Goal: Task Accomplishment & Management: Use online tool/utility

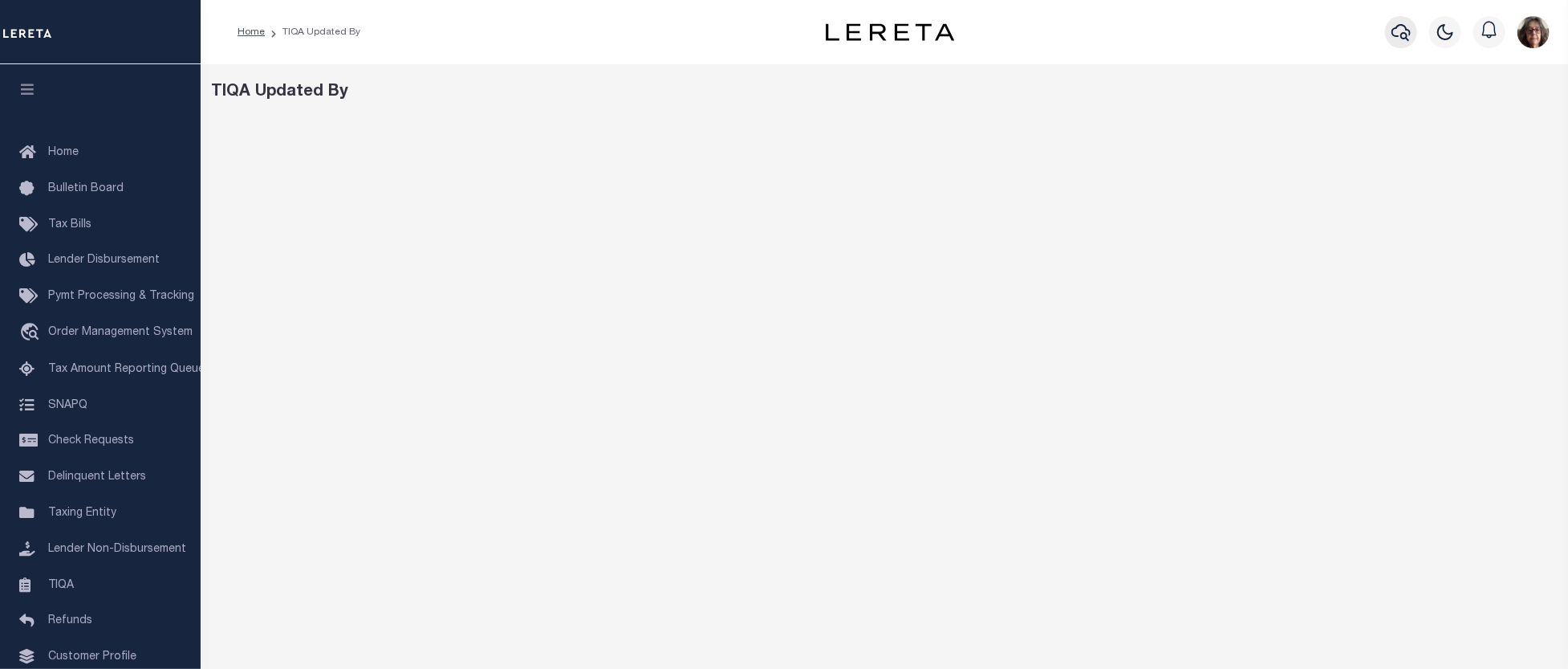
click at [1398, 35] on icon "button" at bounding box center [1401, 32] width 19 height 19
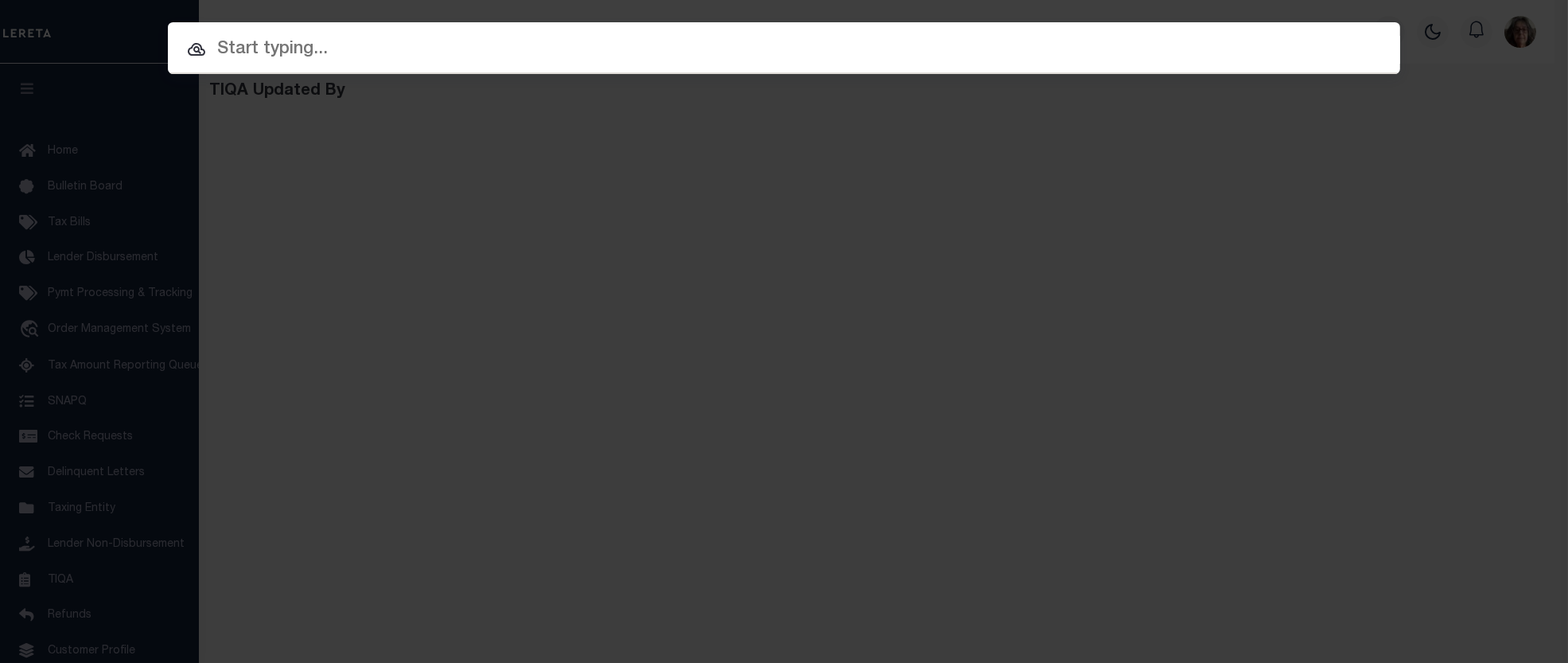
paste input "470658001"
type input "470658001"
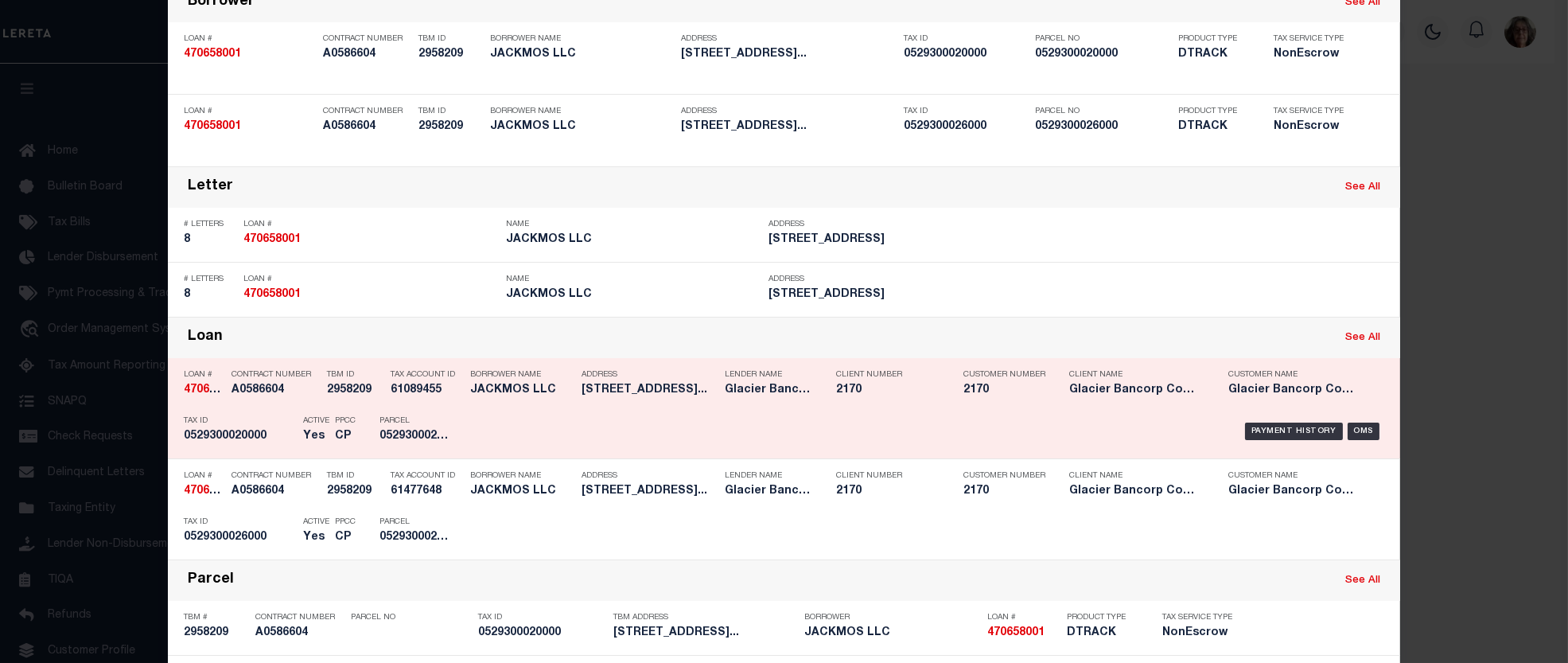
scroll to position [177, 0]
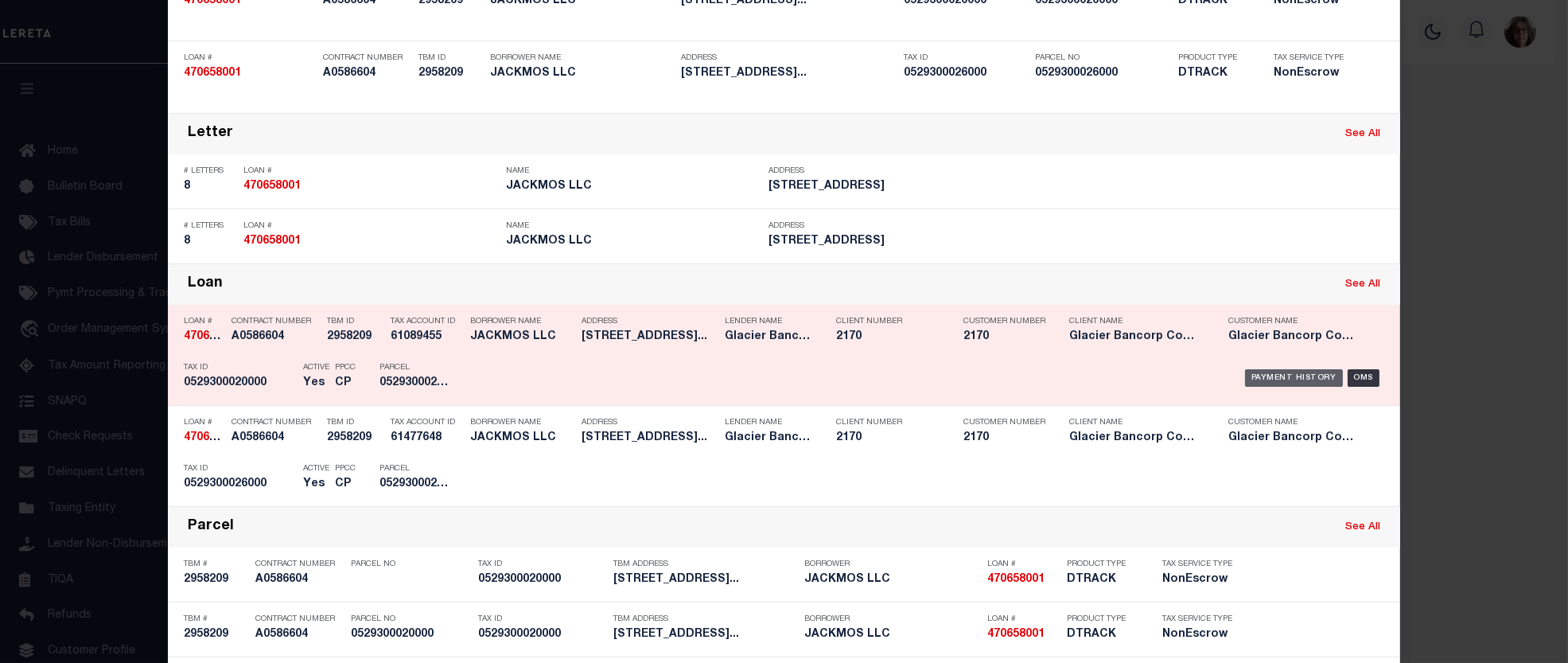
click at [1297, 379] on div "Payment History" at bounding box center [1294, 377] width 97 height 18
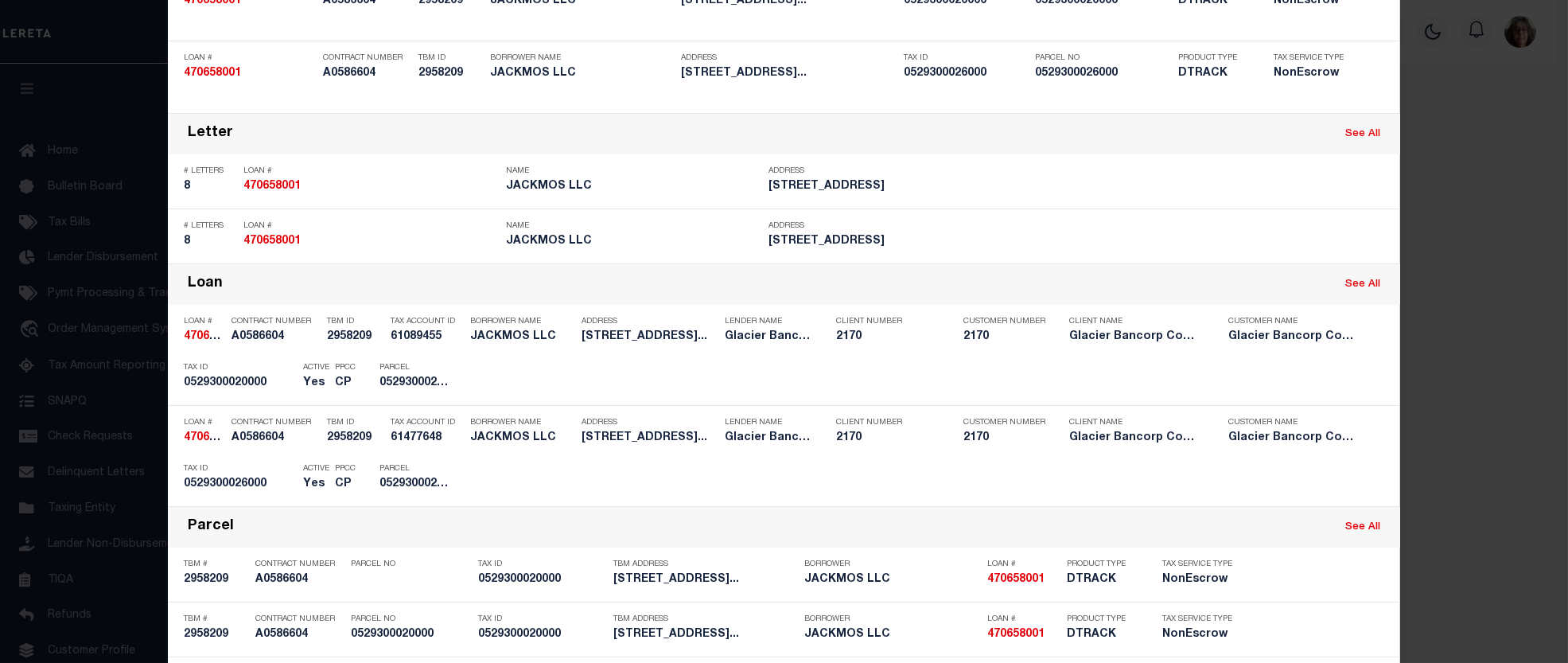
scroll to position [0, 0]
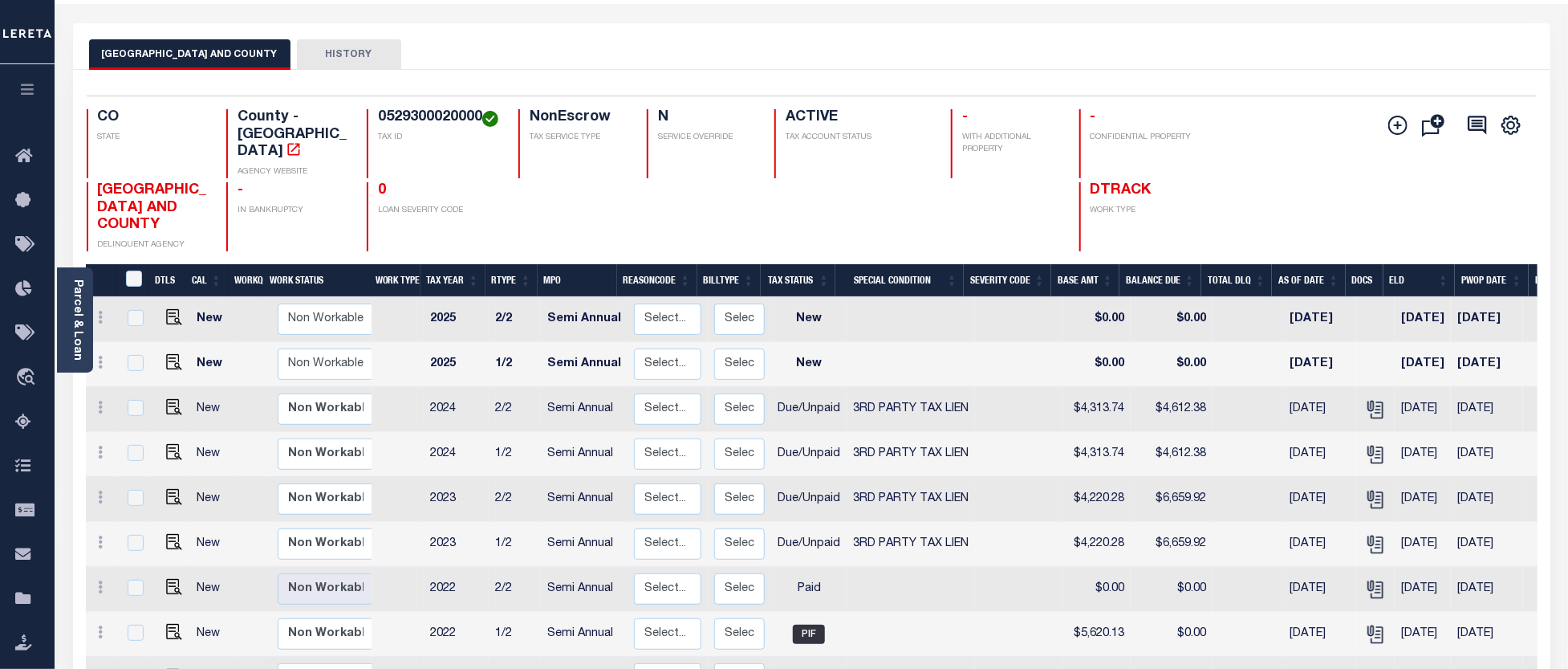
scroll to position [89, 0]
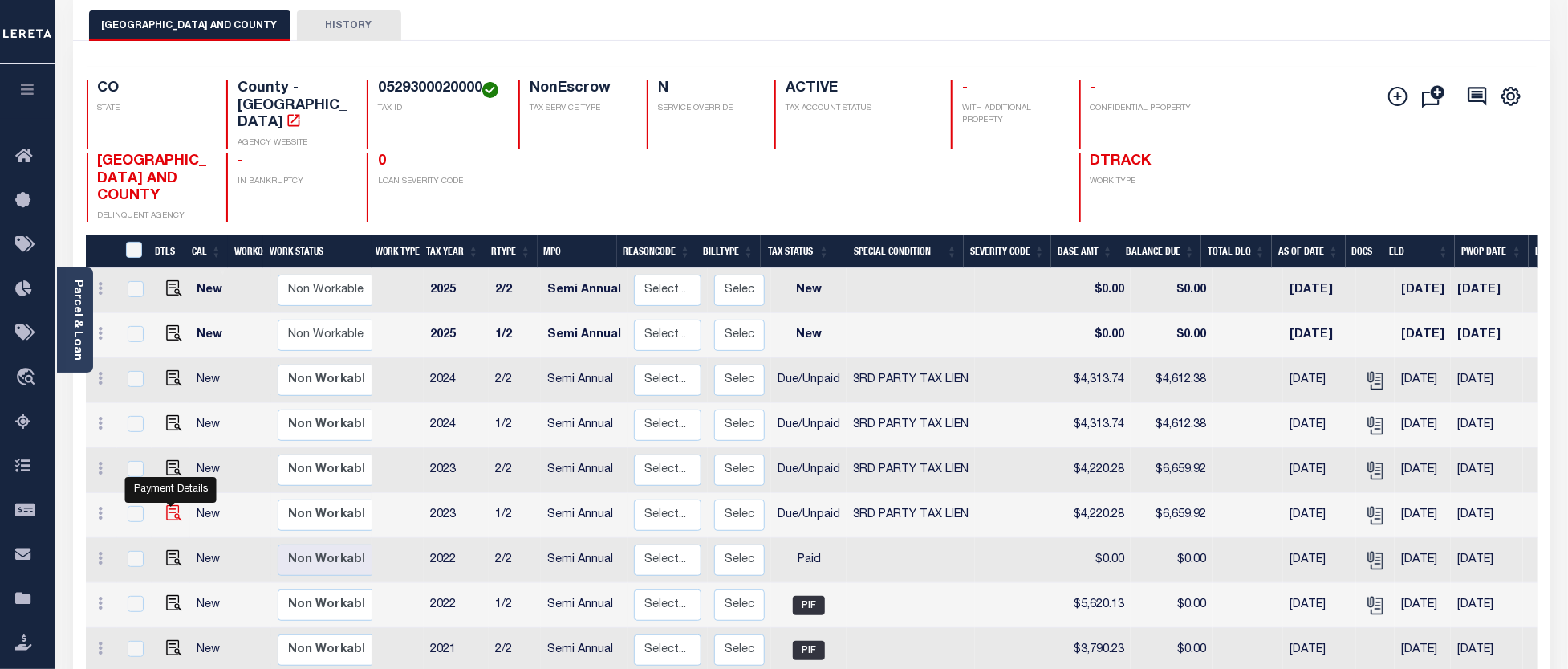
click at [166, 505] on img "" at bounding box center [174, 512] width 16 height 16
checkbox input "true"
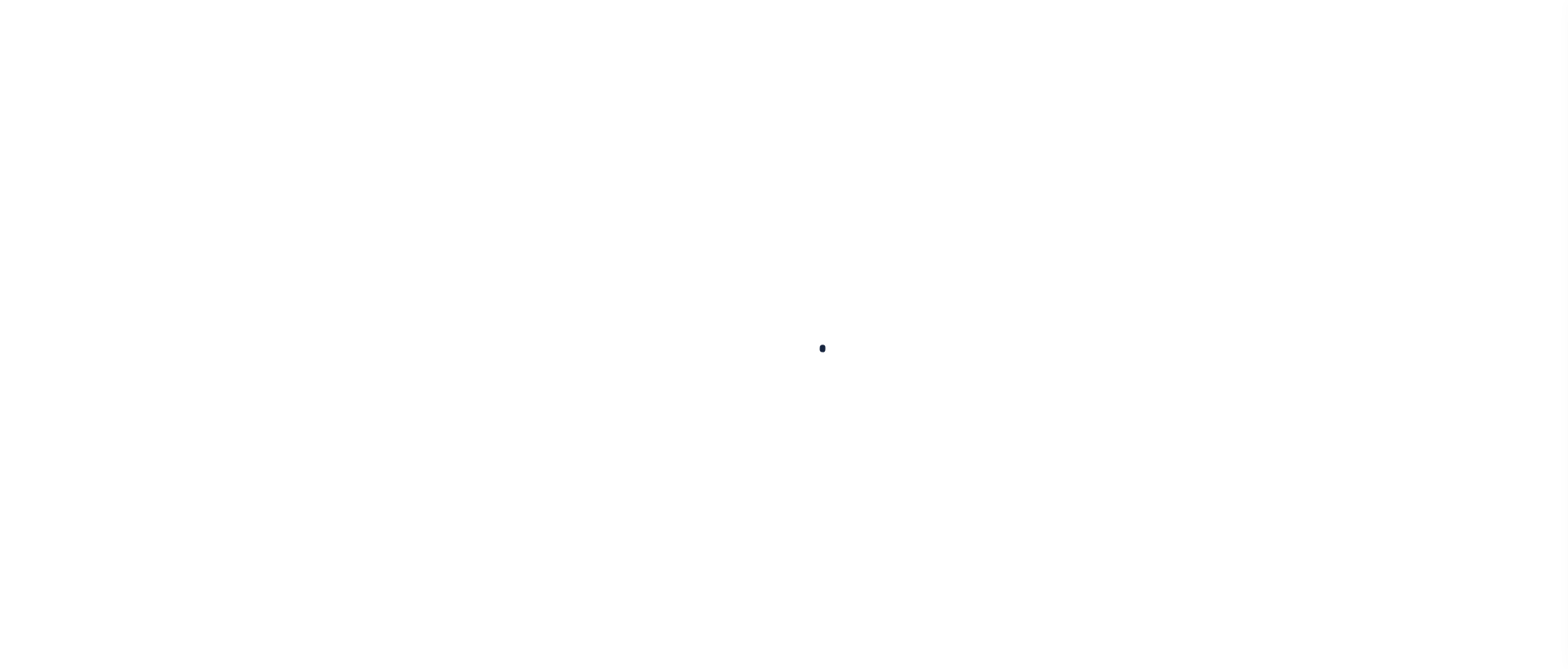
checkbox input "false"
type input "Semi Annual"
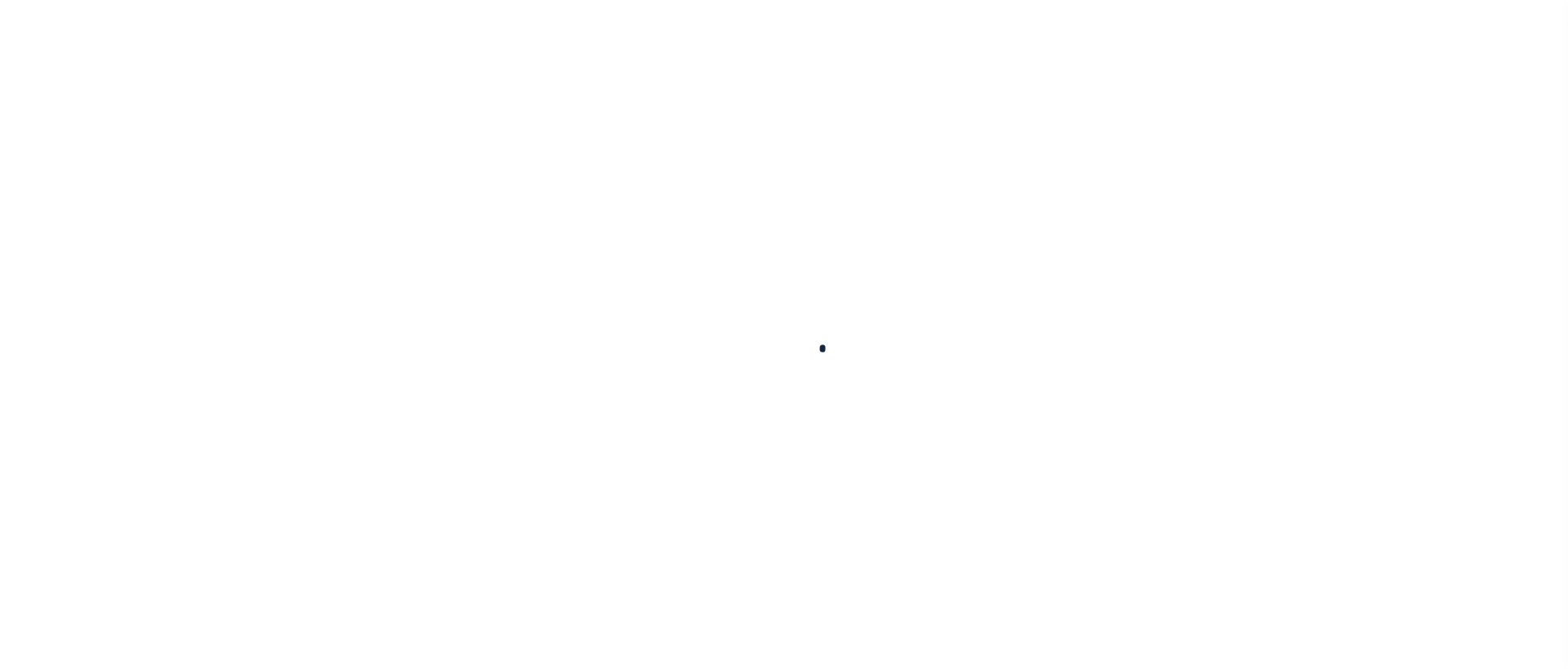
type input "[DATE]"
select select "DUE"
select select "20"
type input "0"
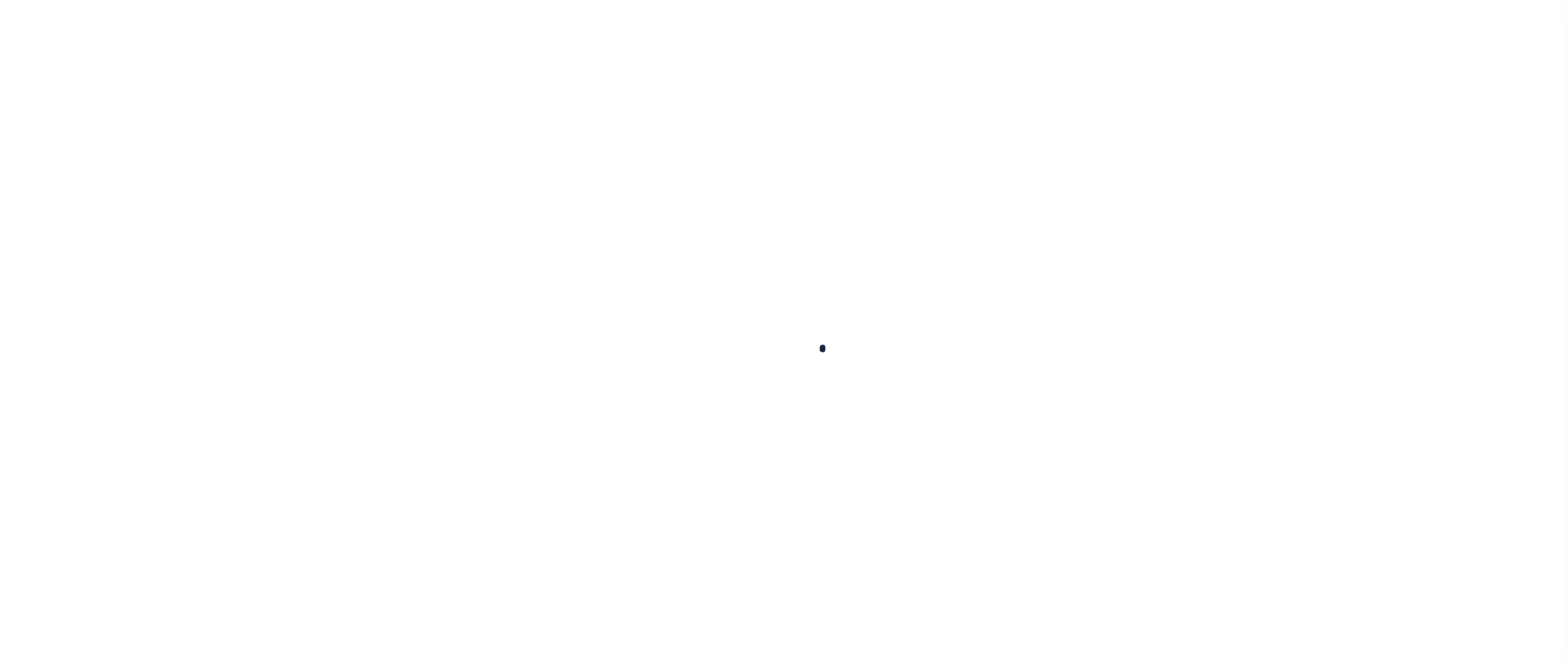
type input "$4,220.28"
type input "$2,439.64"
type input "$6,659.92"
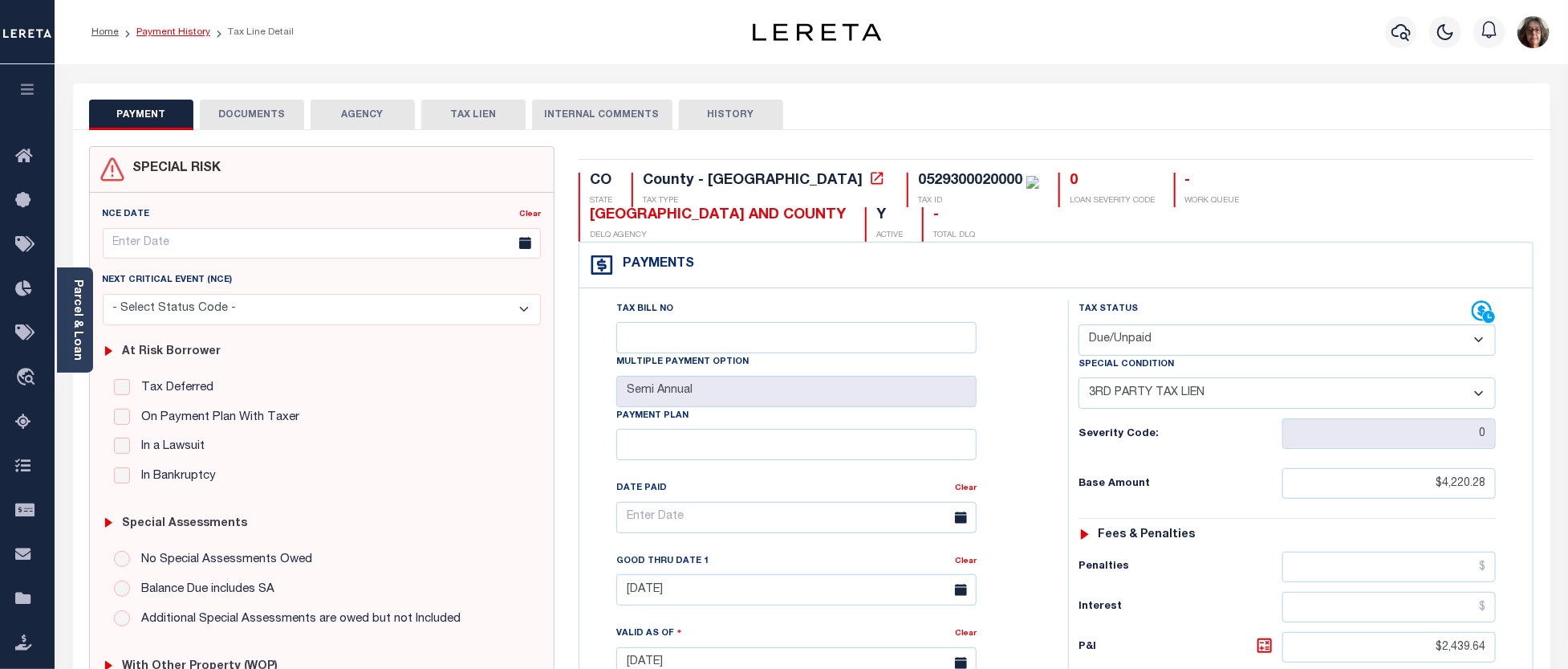
click at [157, 29] on link "Payment History" at bounding box center [173, 32] width 74 height 9
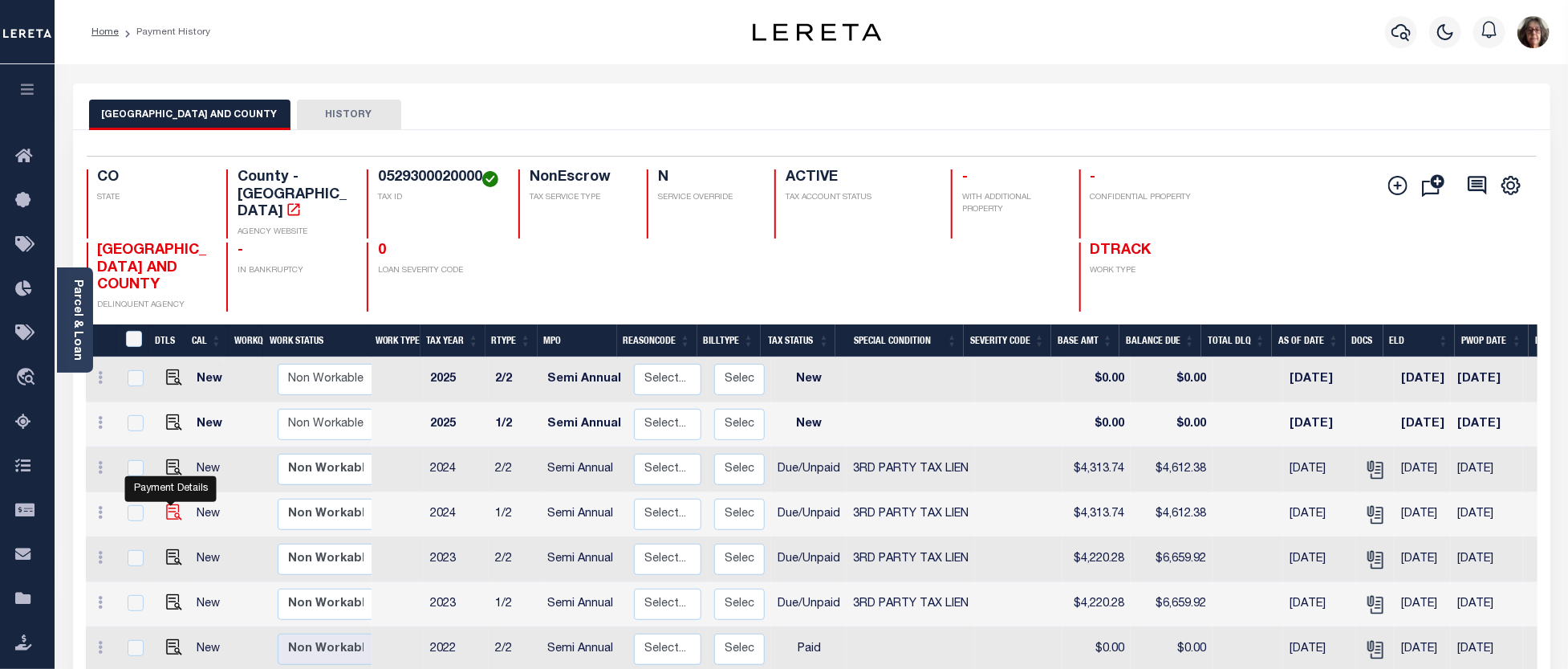
click at [167, 505] on img "" at bounding box center [174, 512] width 16 height 16
checkbox input "true"
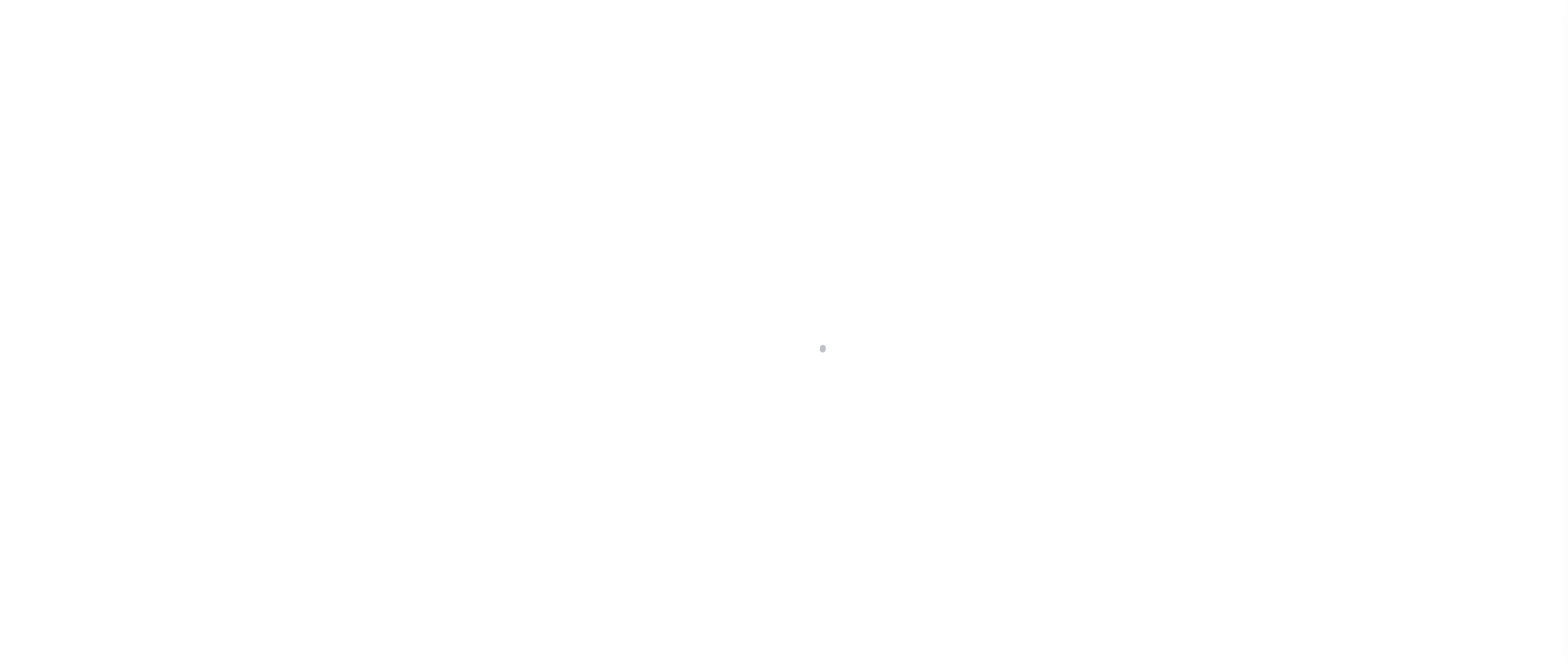
select select "DUE"
select select "20"
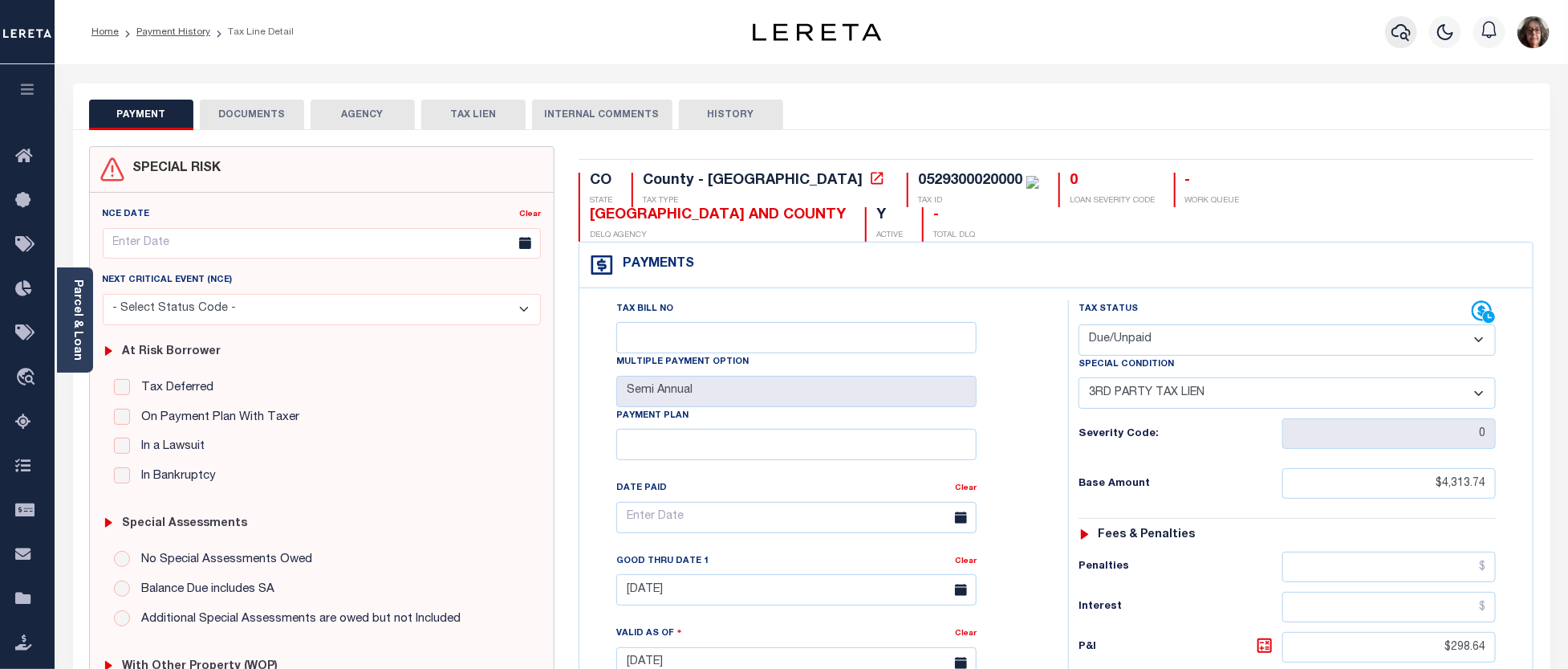
click at [1401, 32] on icon "button" at bounding box center [1401, 32] width 19 height 19
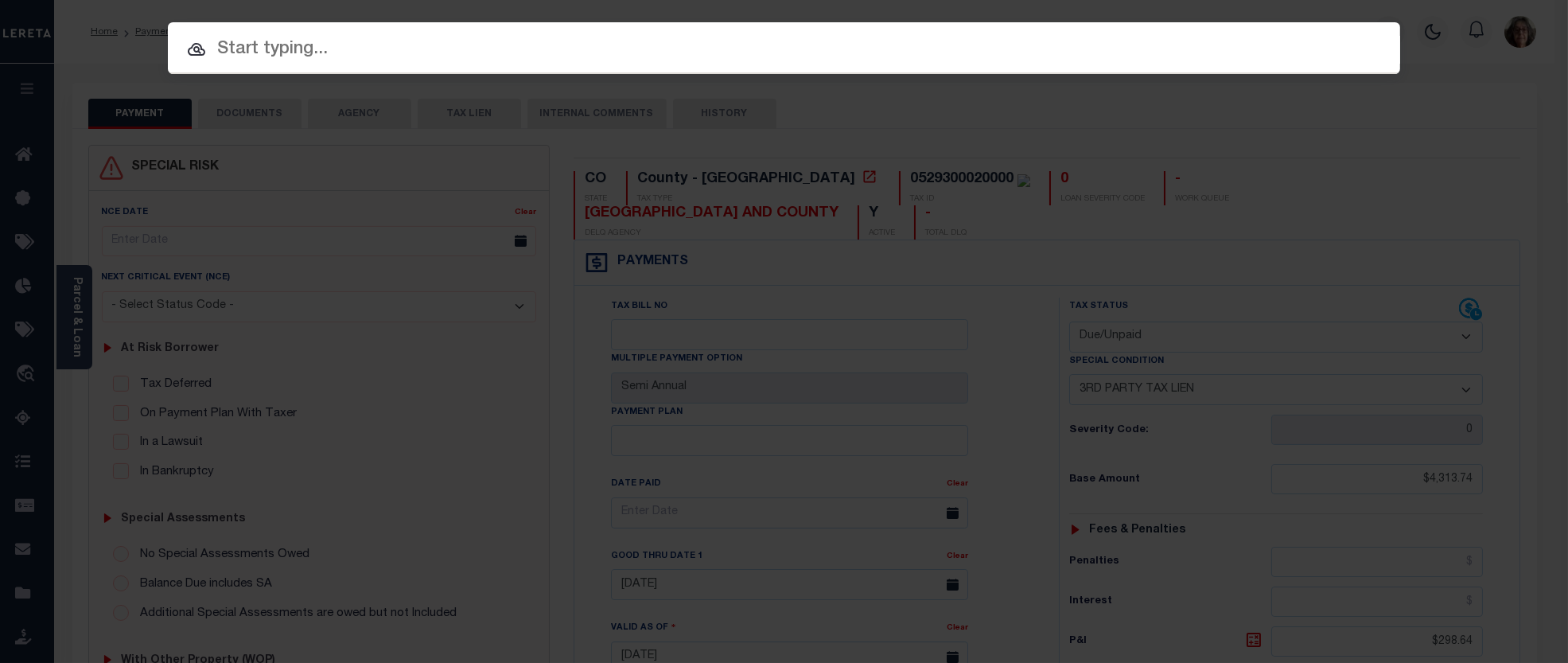
paste input "0529300026000"
type input "0529300026000"
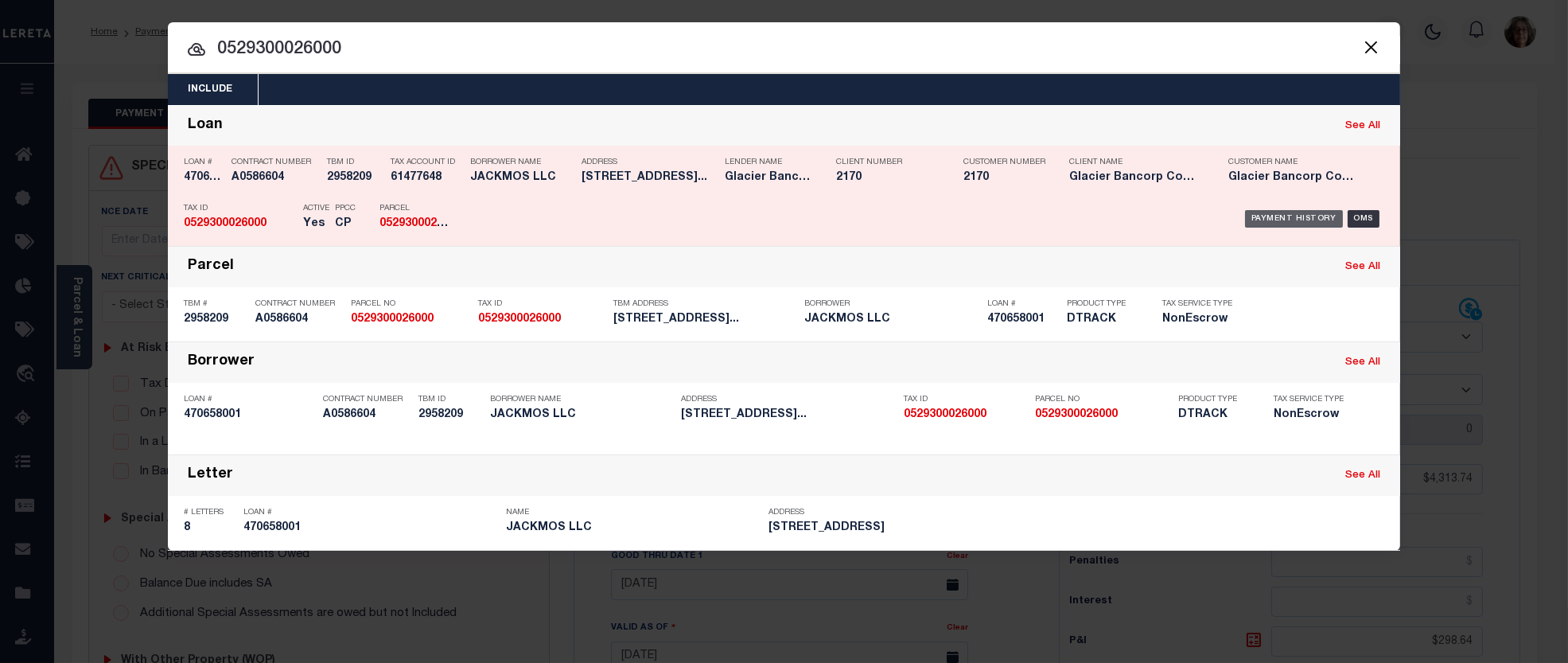
click at [1282, 217] on div "Payment History" at bounding box center [1294, 218] width 97 height 18
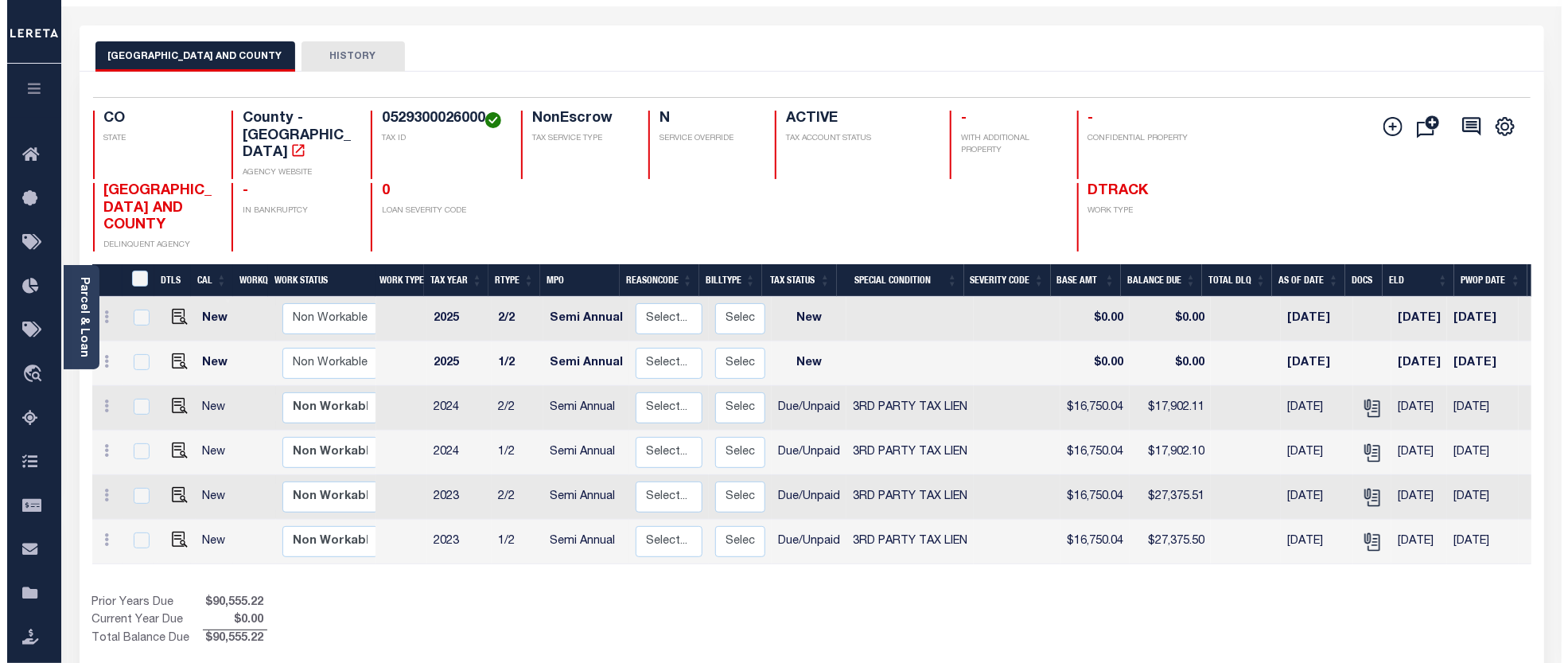
scroll to position [88, 0]
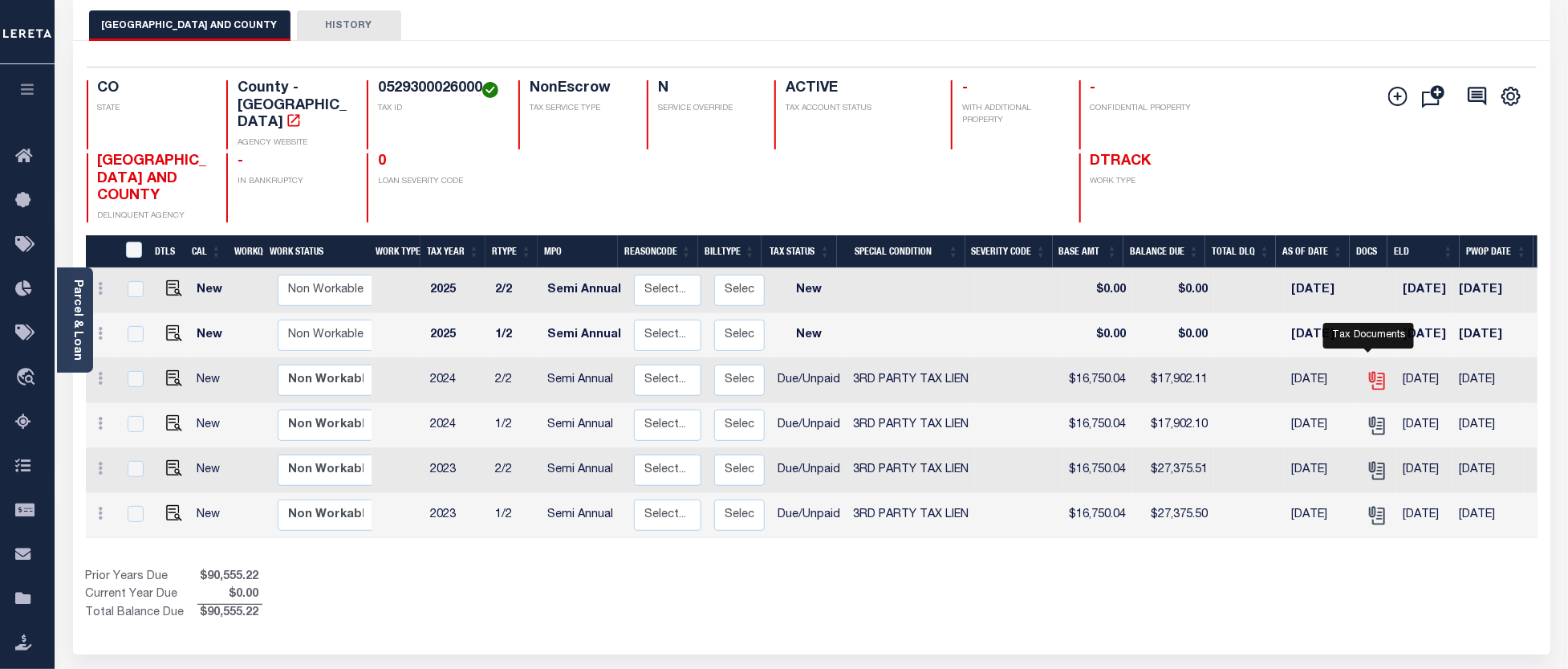
click at [1373, 370] on icon "" at bounding box center [1377, 381] width 21 height 21
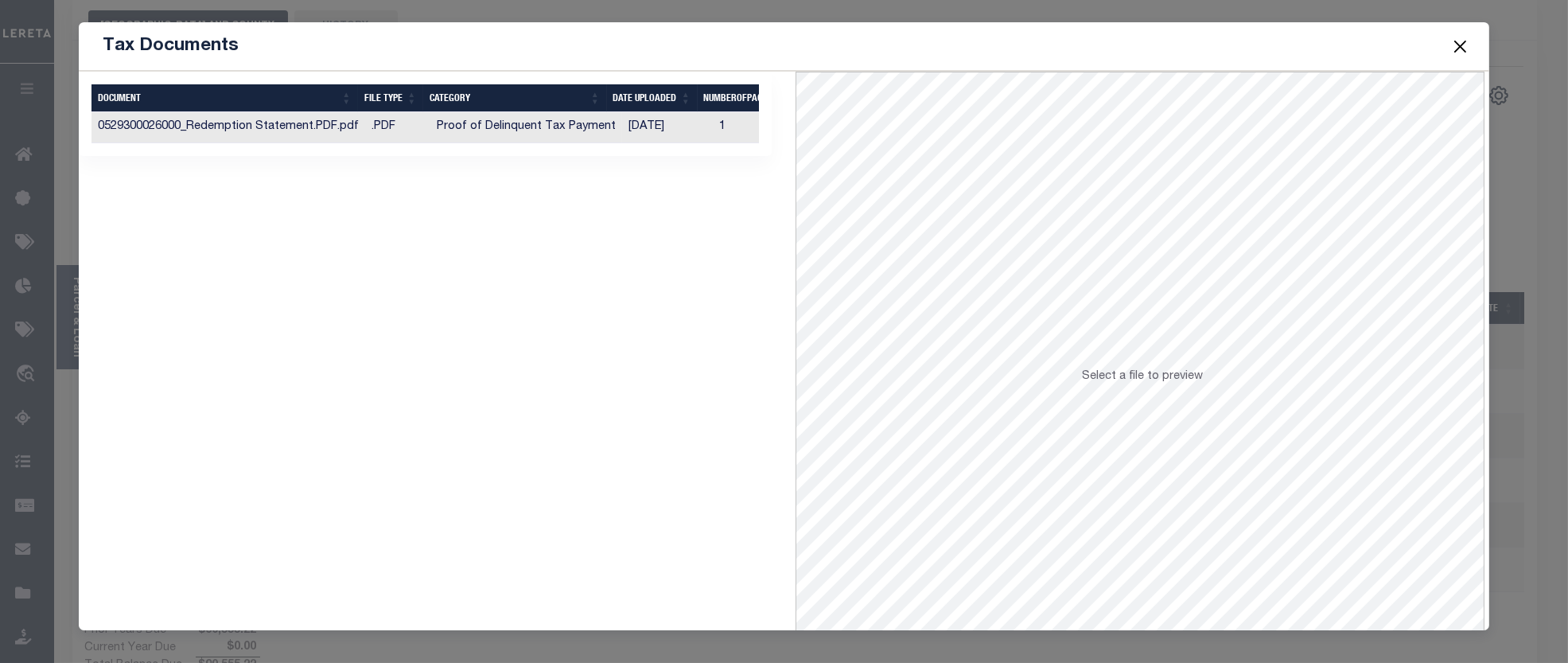
click at [466, 125] on td "Proof of Delinquent Tax Payment" at bounding box center [526, 127] width 192 height 31
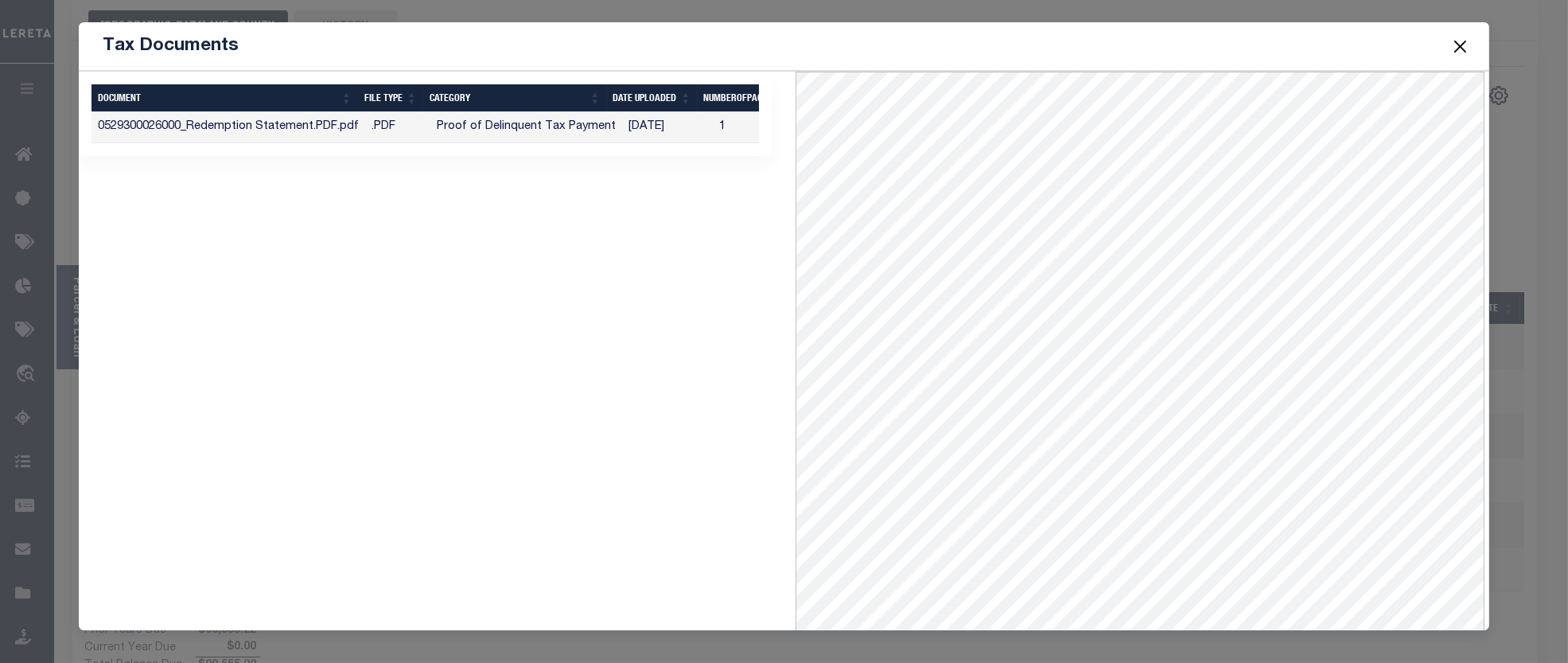
click at [1461, 44] on button "Close" at bounding box center [1459, 46] width 21 height 21
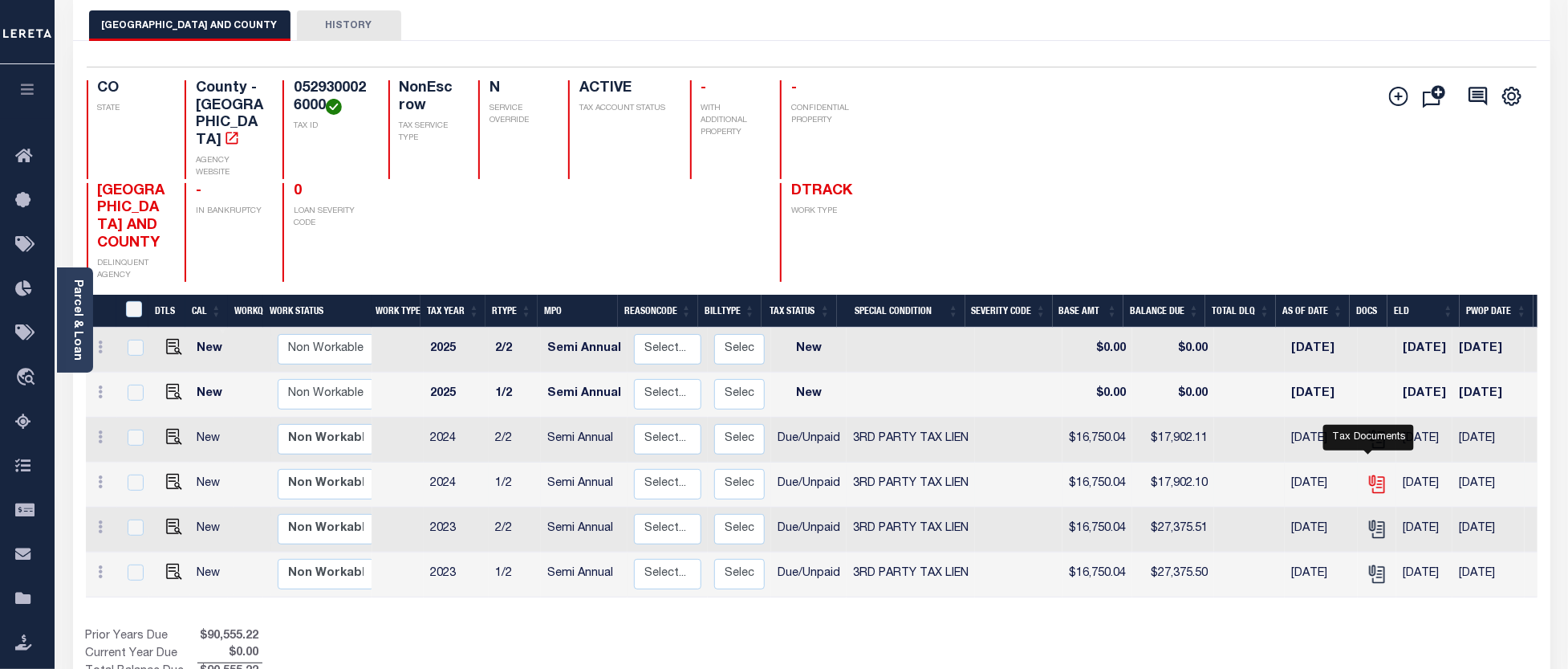
click at [1367, 473] on icon "" at bounding box center [1377, 484] width 21 height 21
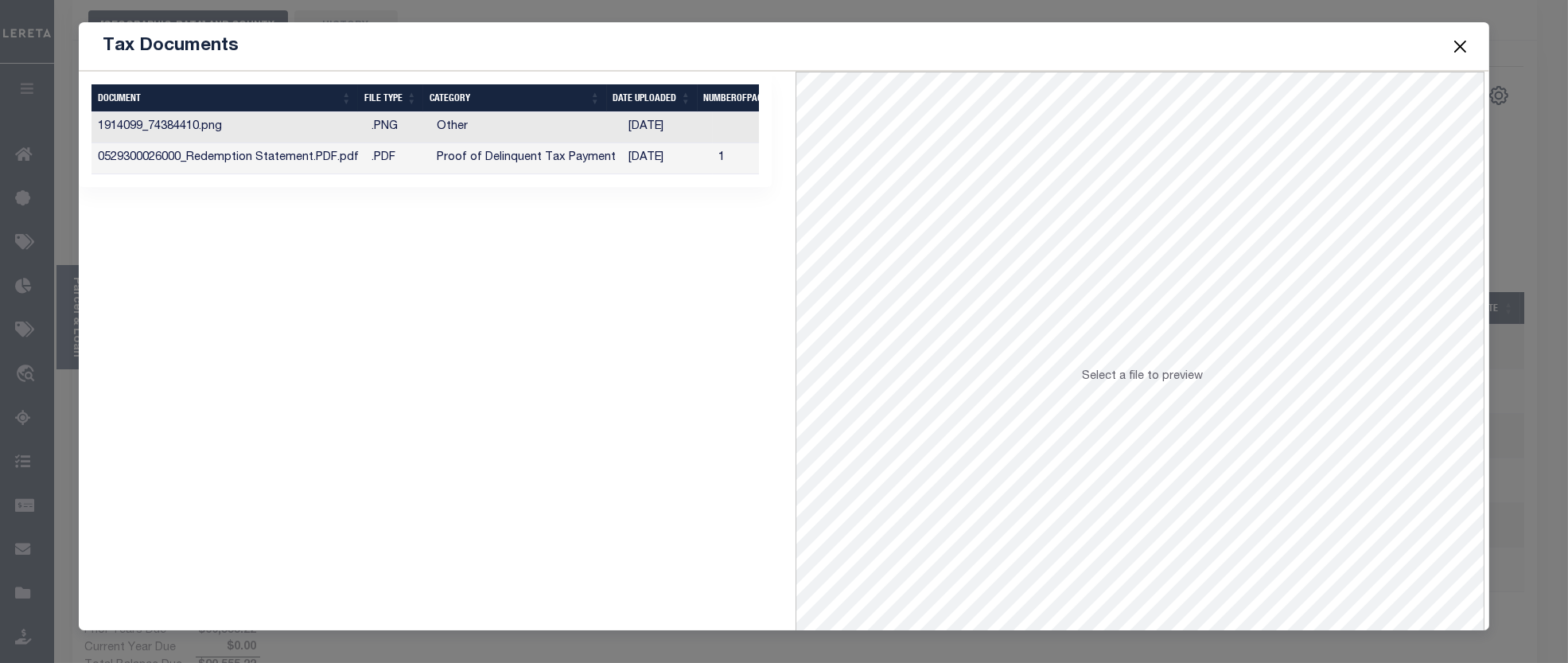
click at [505, 157] on td "Proof of Delinquent Tax Payment" at bounding box center [526, 158] width 192 height 31
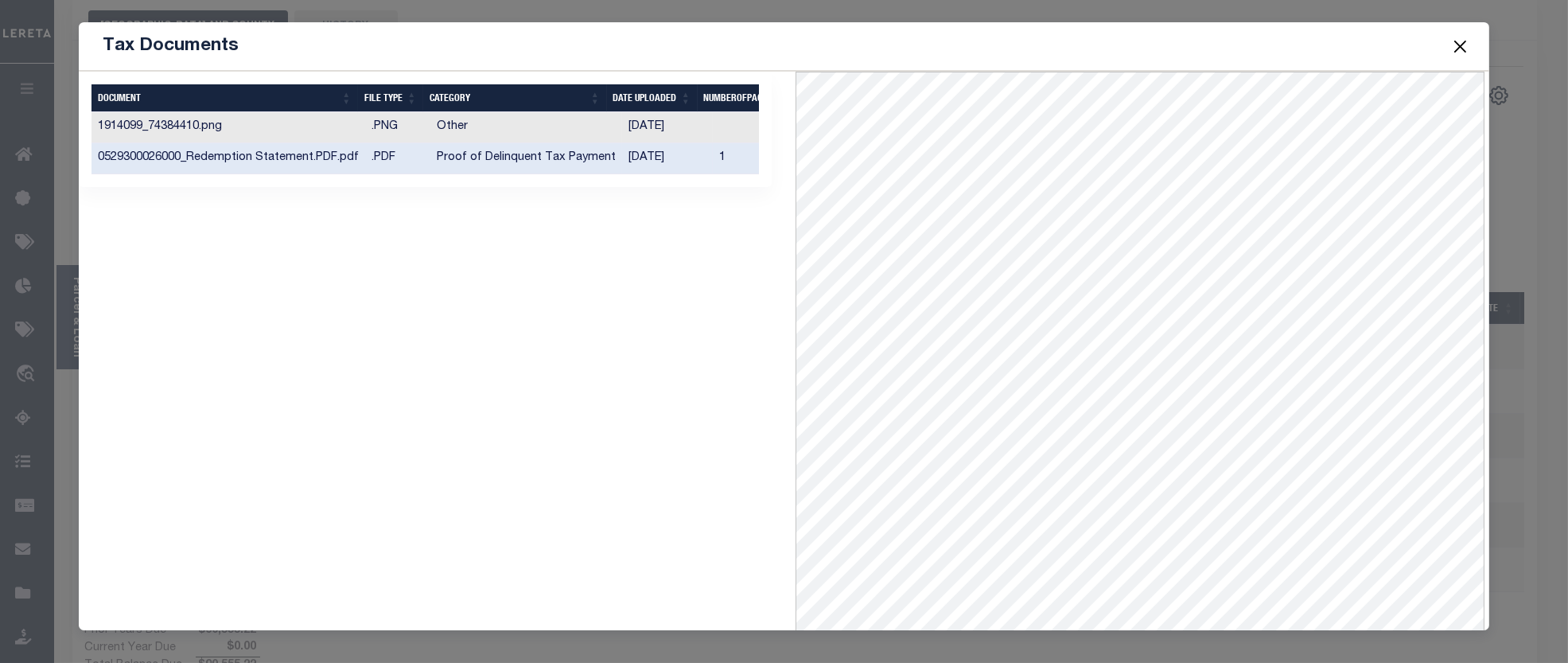
scroll to position [69, 0]
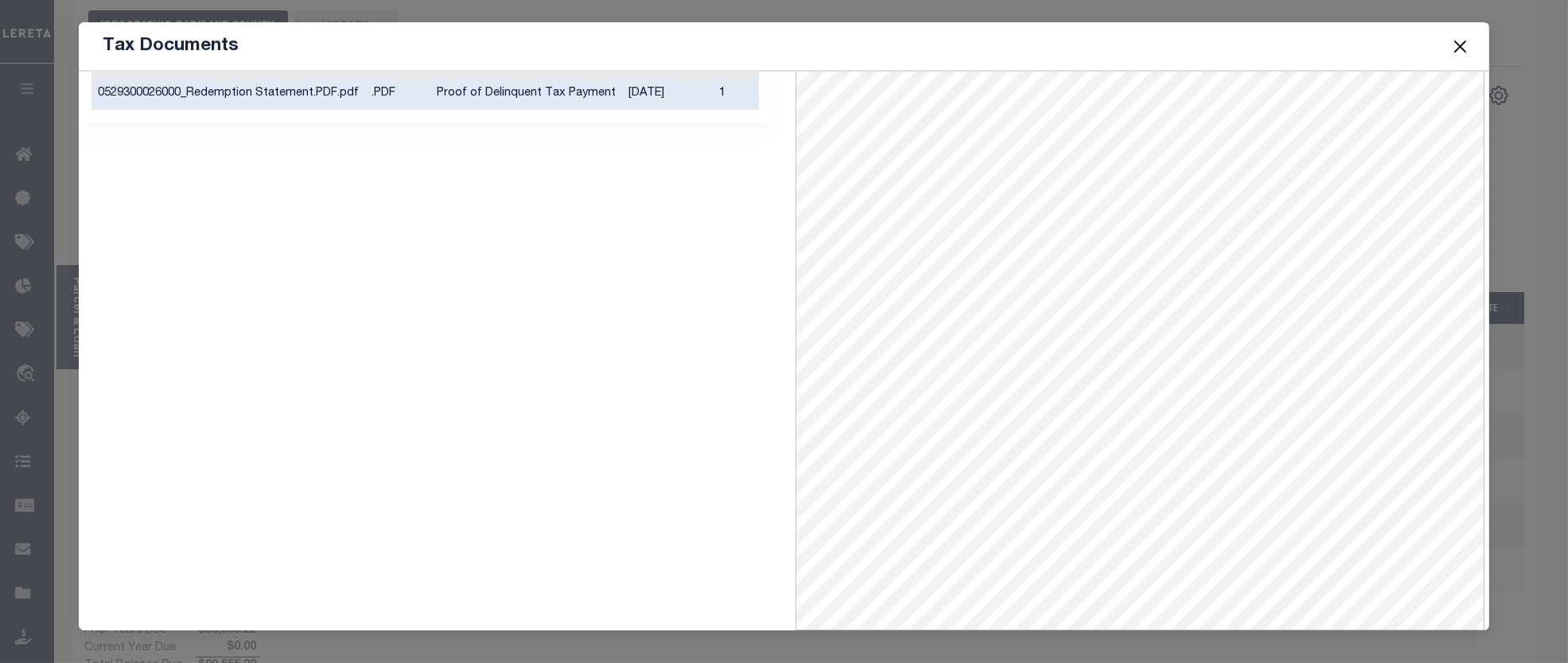
click at [1451, 45] on button "Close" at bounding box center [1459, 46] width 21 height 21
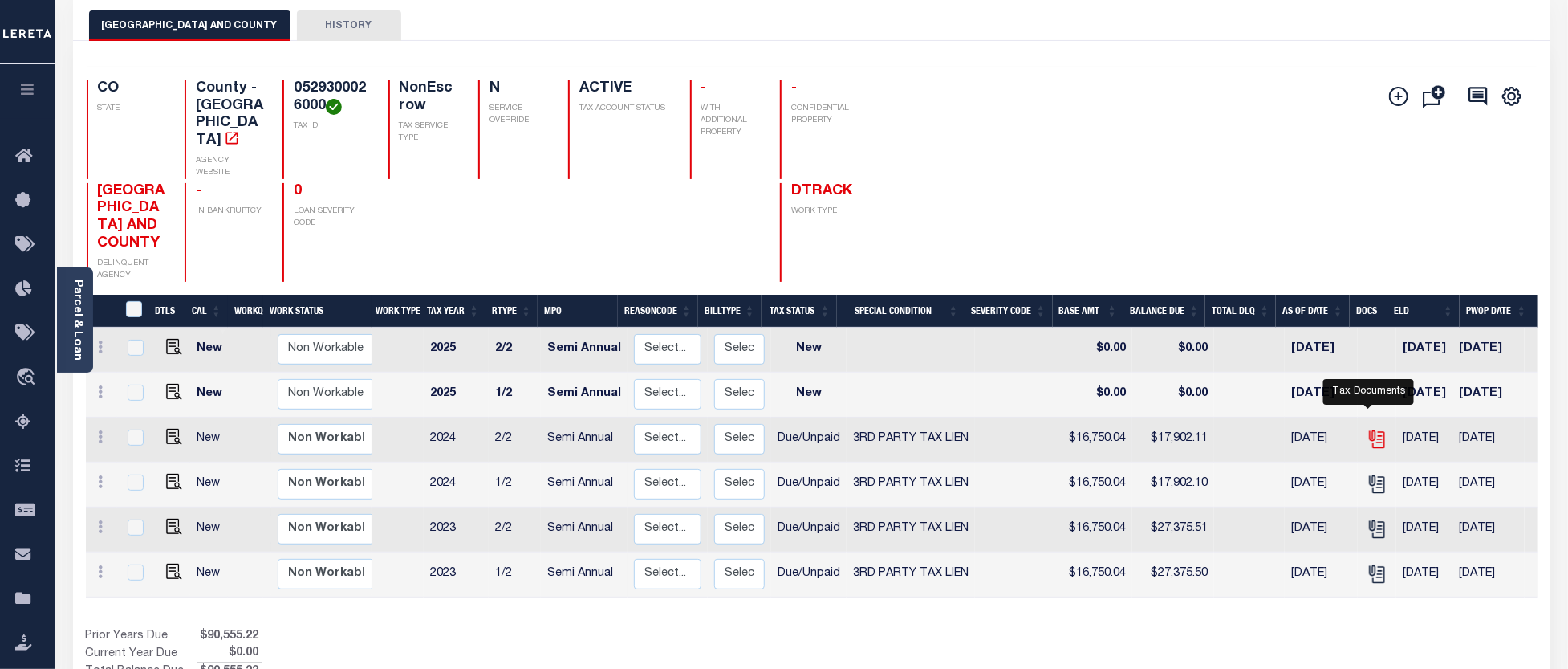
click at [1370, 430] on icon "" at bounding box center [1376, 437] width 13 height 13
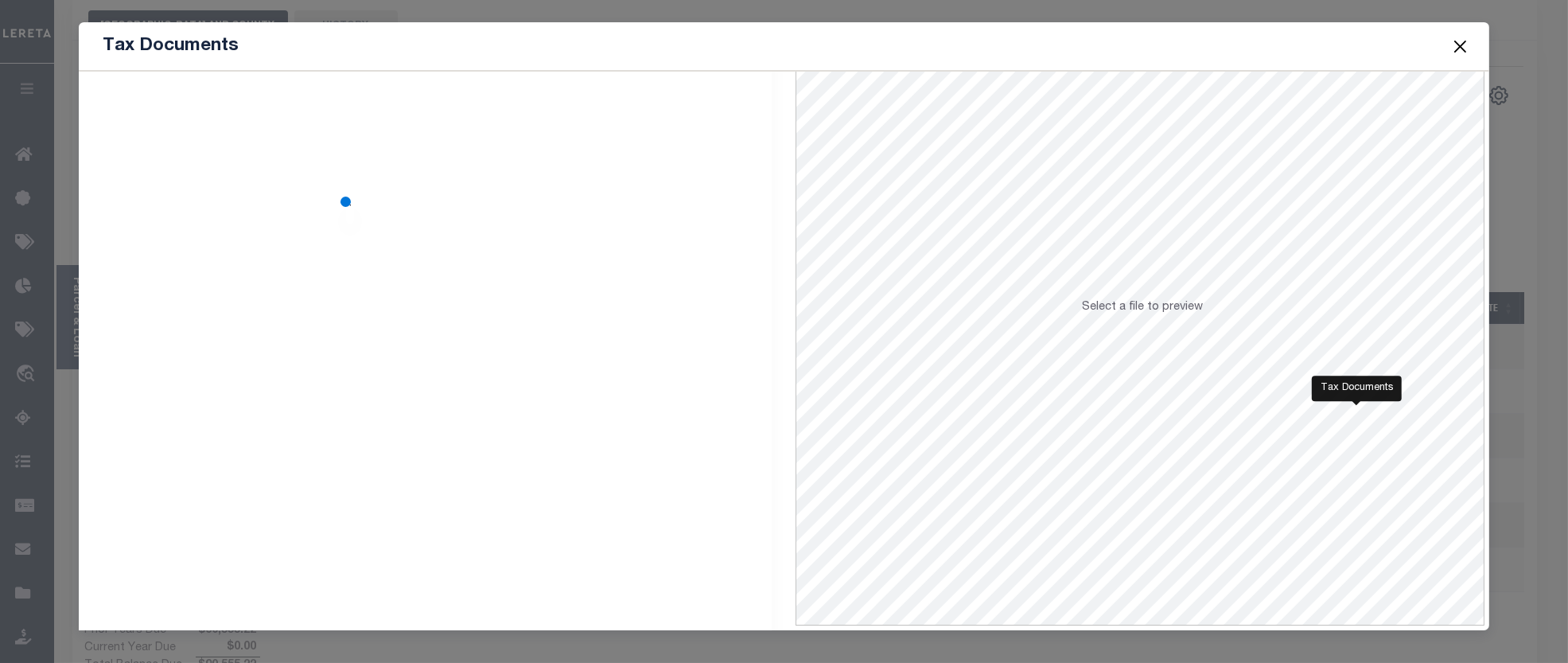
scroll to position [0, 0]
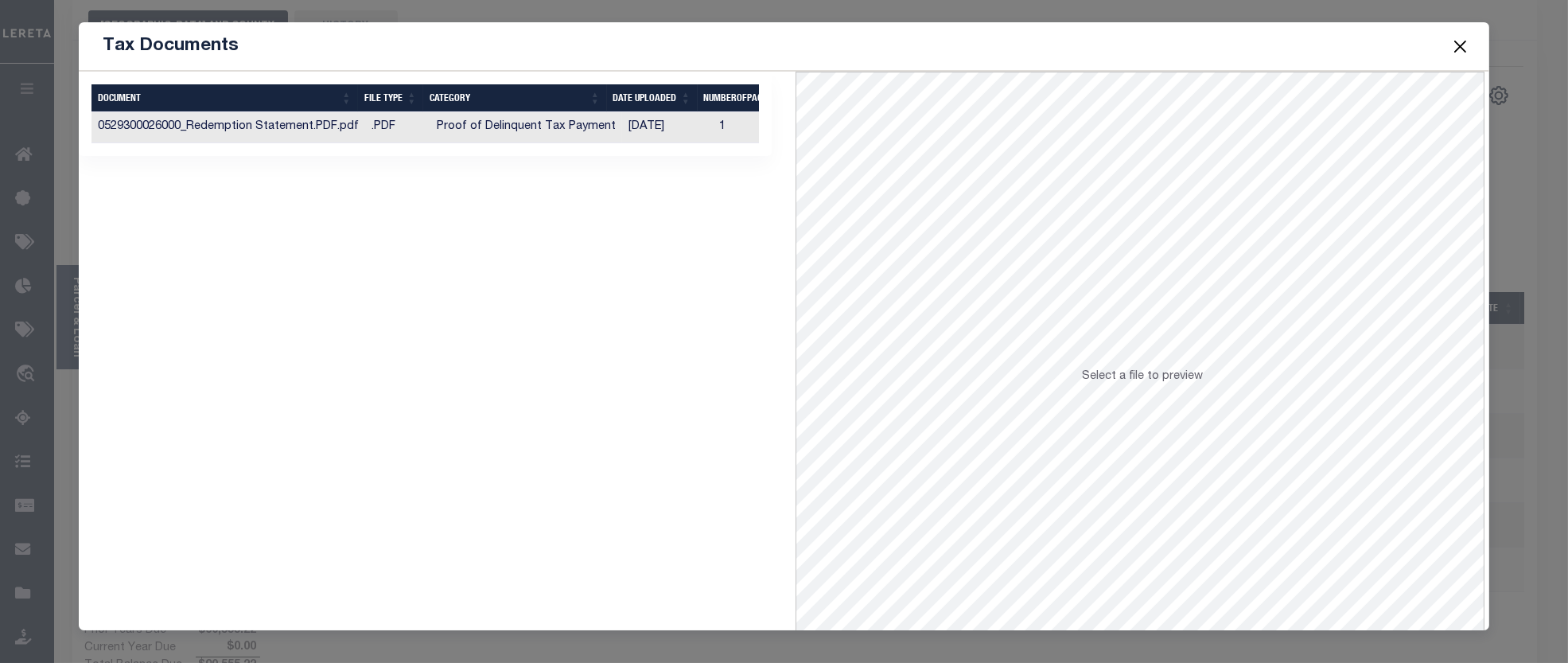
click at [622, 127] on td "[DATE]" at bounding box center [667, 127] width 91 height 31
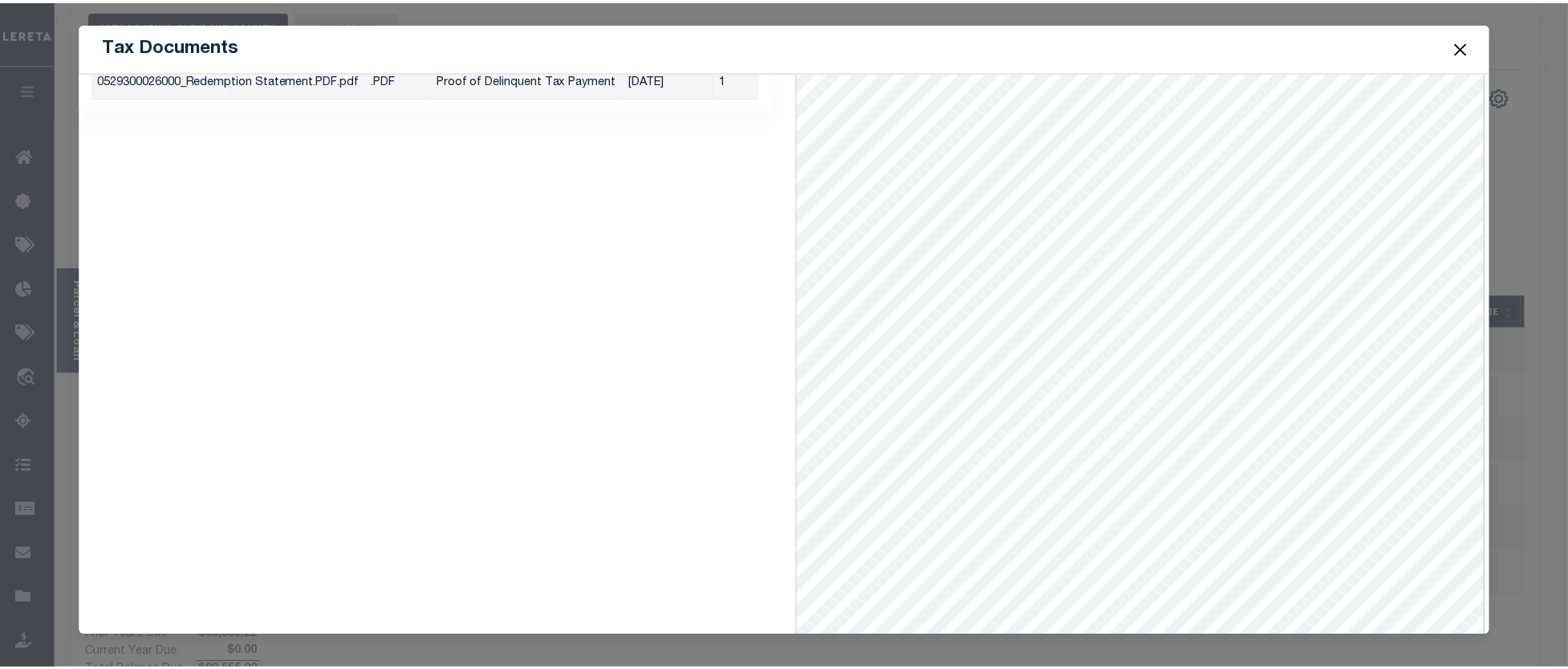
scroll to position [70, 0]
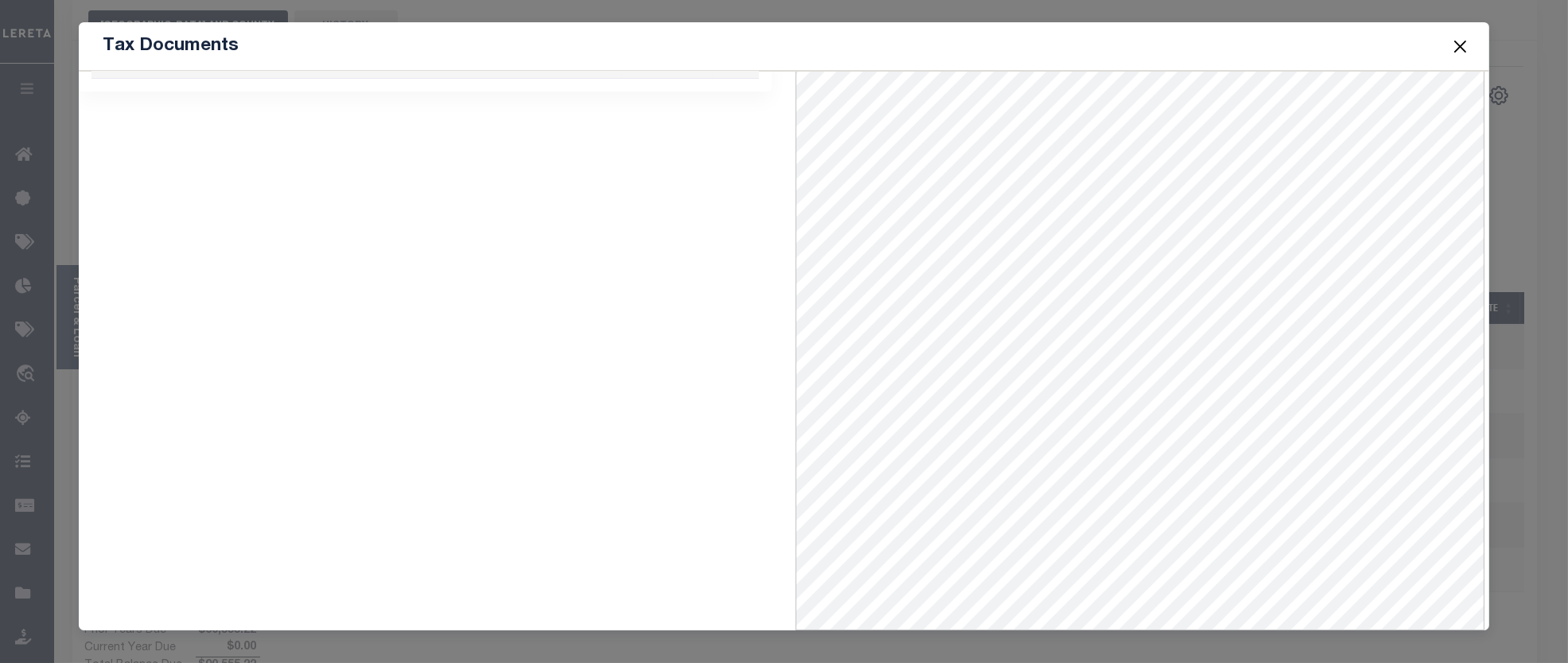
click at [1459, 46] on button "Close" at bounding box center [1459, 46] width 21 height 21
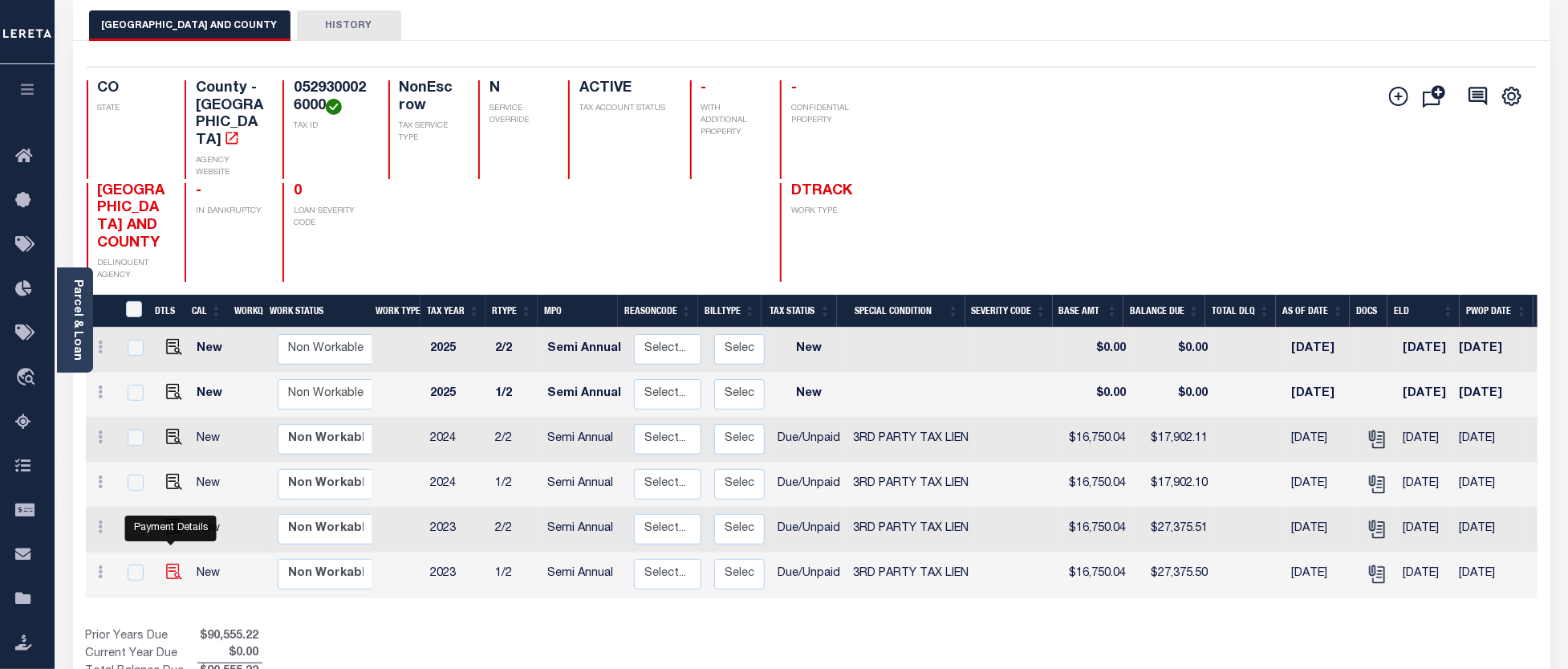
click at [174, 563] on img "" at bounding box center [174, 571] width 16 height 16
checkbox input "true"
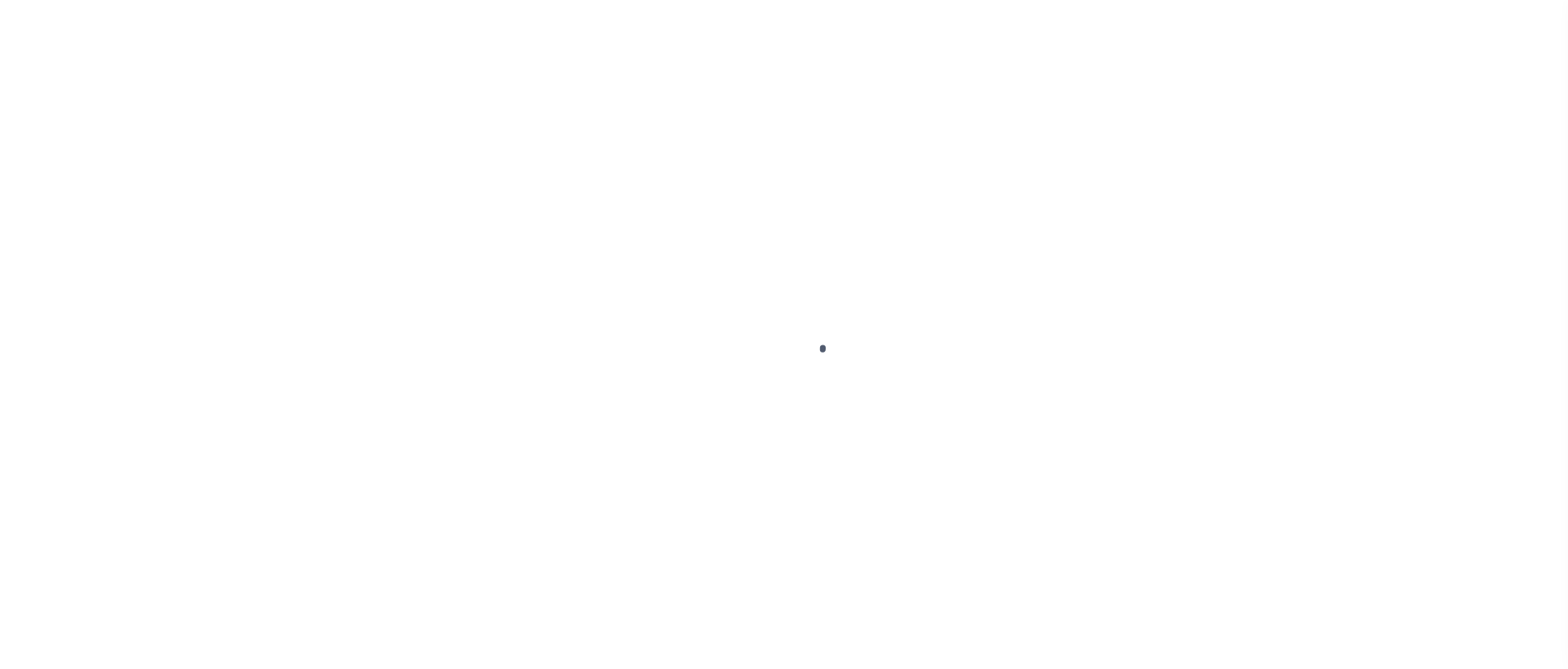
select select "DUE"
select select "20"
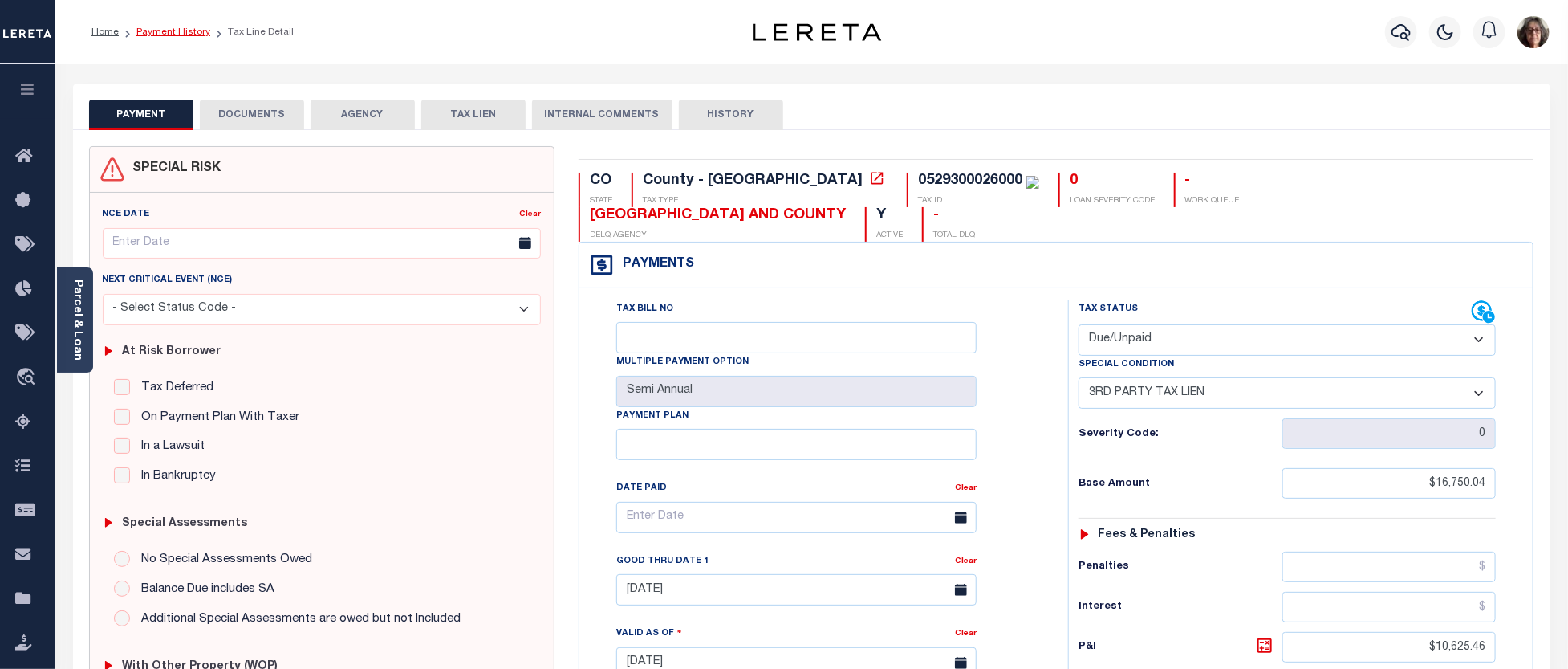
click at [162, 33] on link "Payment History" at bounding box center [173, 32] width 74 height 9
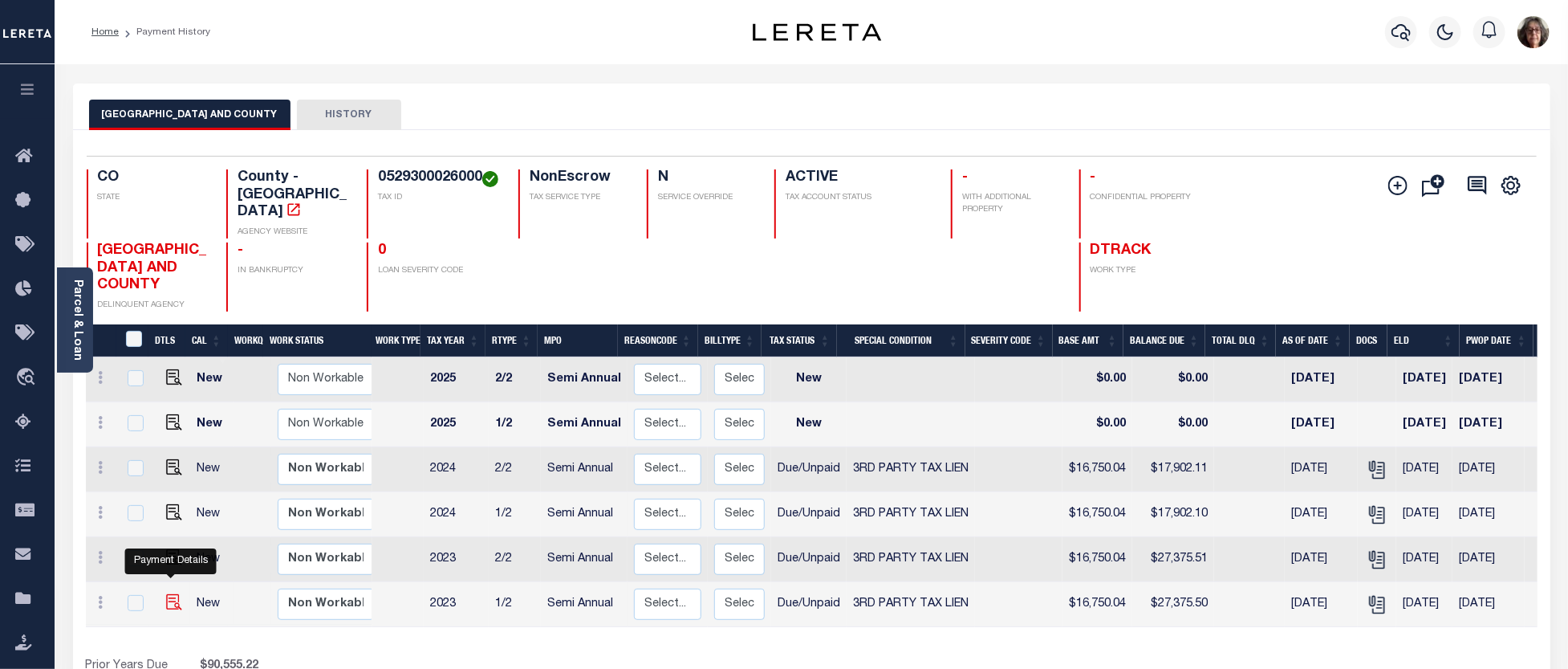
click at [171, 594] on img "" at bounding box center [174, 602] width 16 height 16
checkbox input "true"
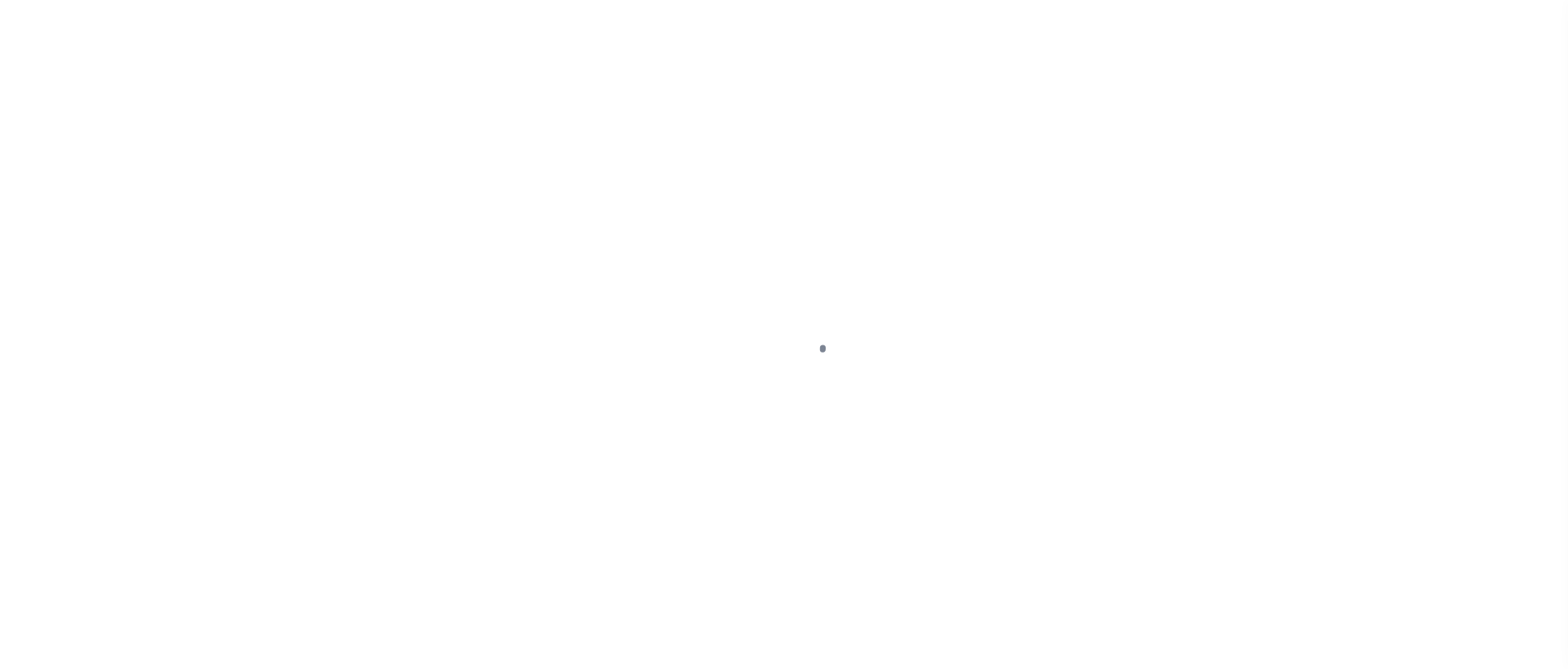
select select "DUE"
select select "20"
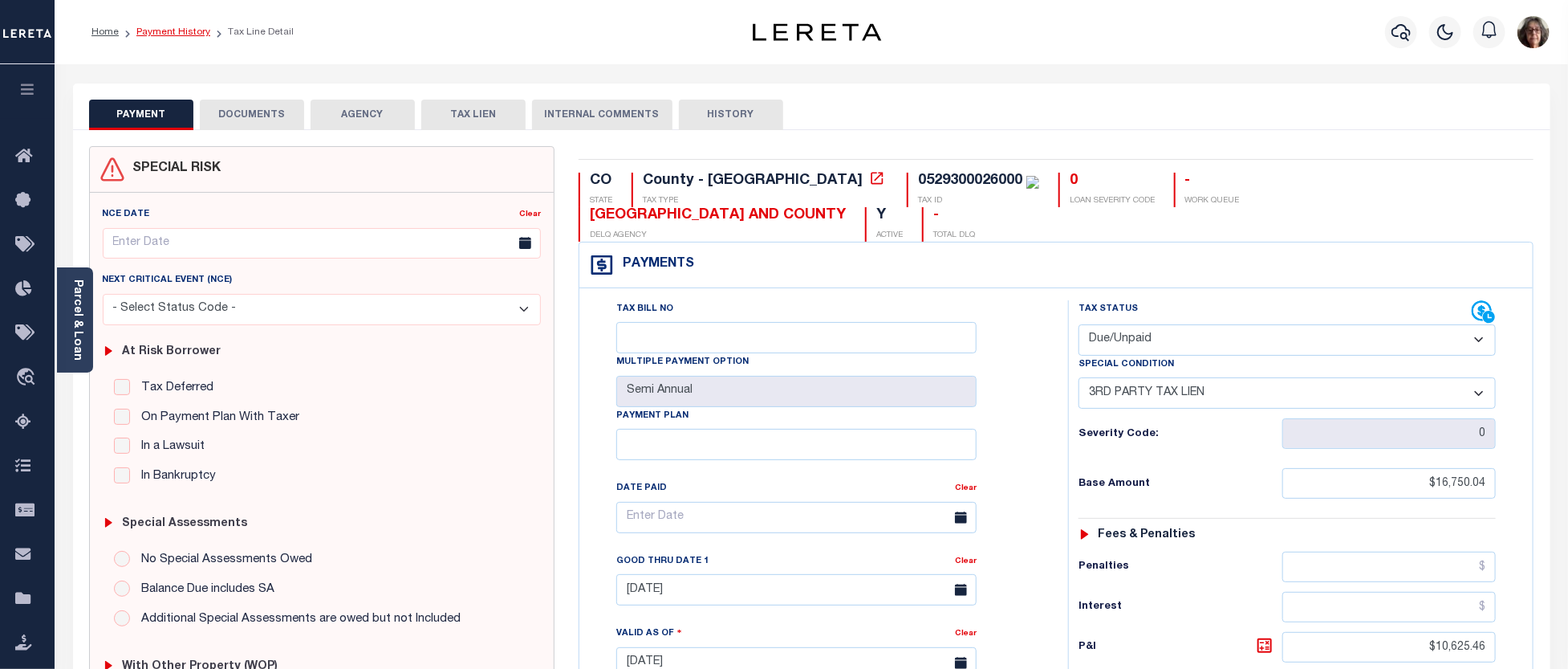
click at [158, 30] on link "Payment History" at bounding box center [173, 32] width 74 height 9
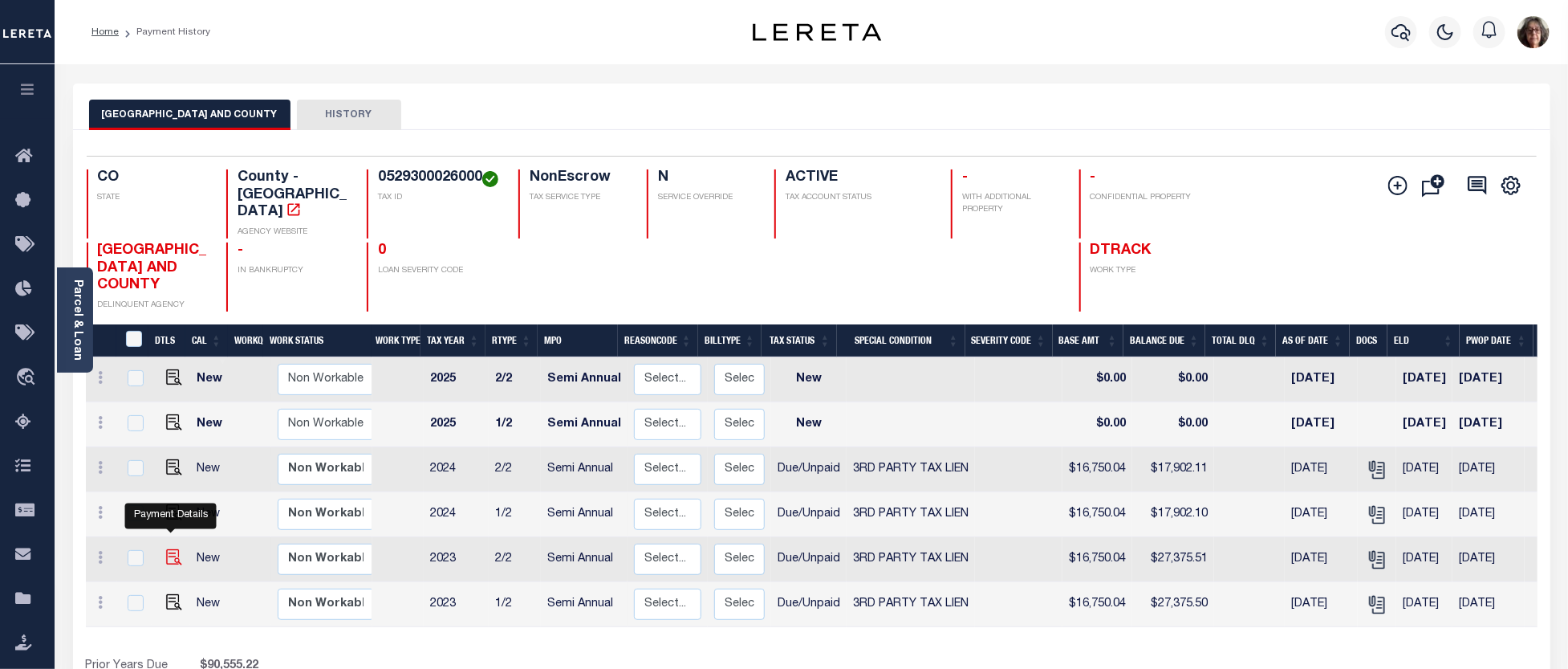
click at [172, 549] on img "" at bounding box center [174, 557] width 16 height 16
checkbox input "true"
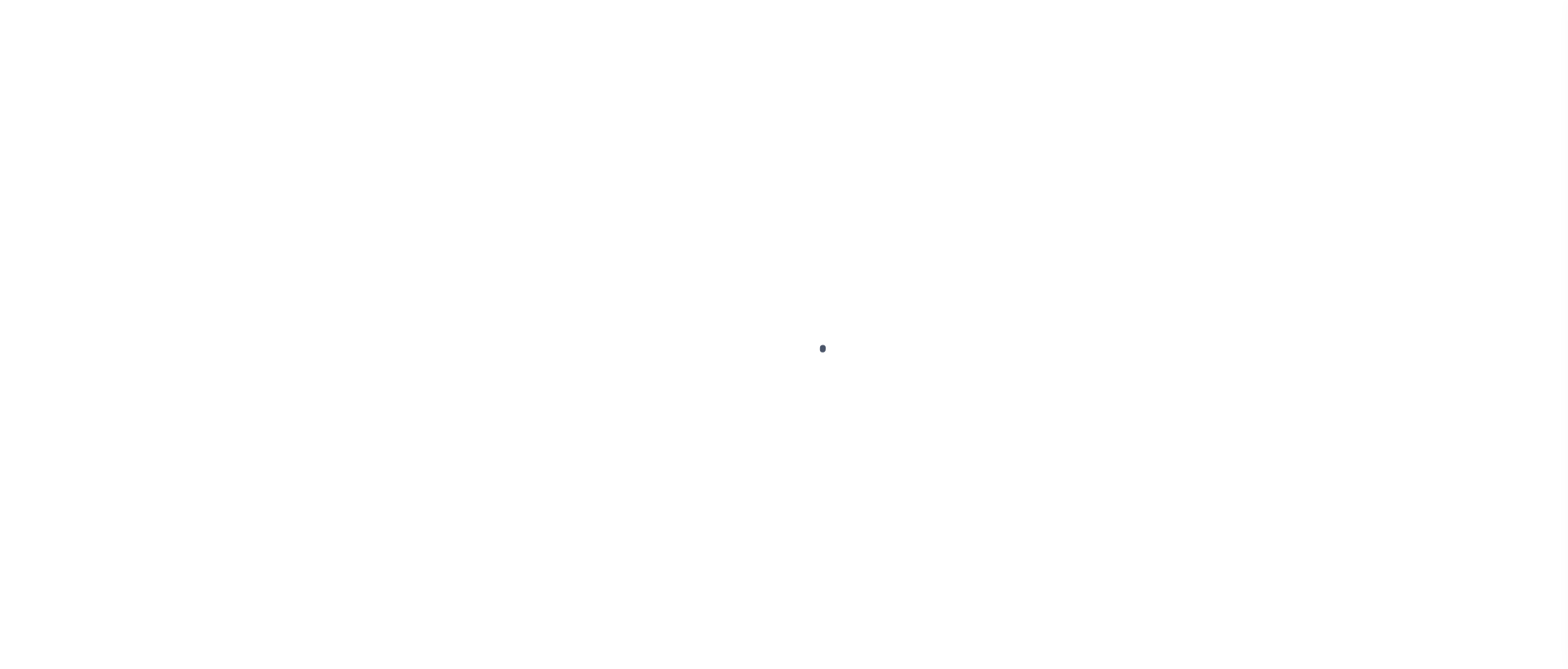
select select "DUE"
select select "20"
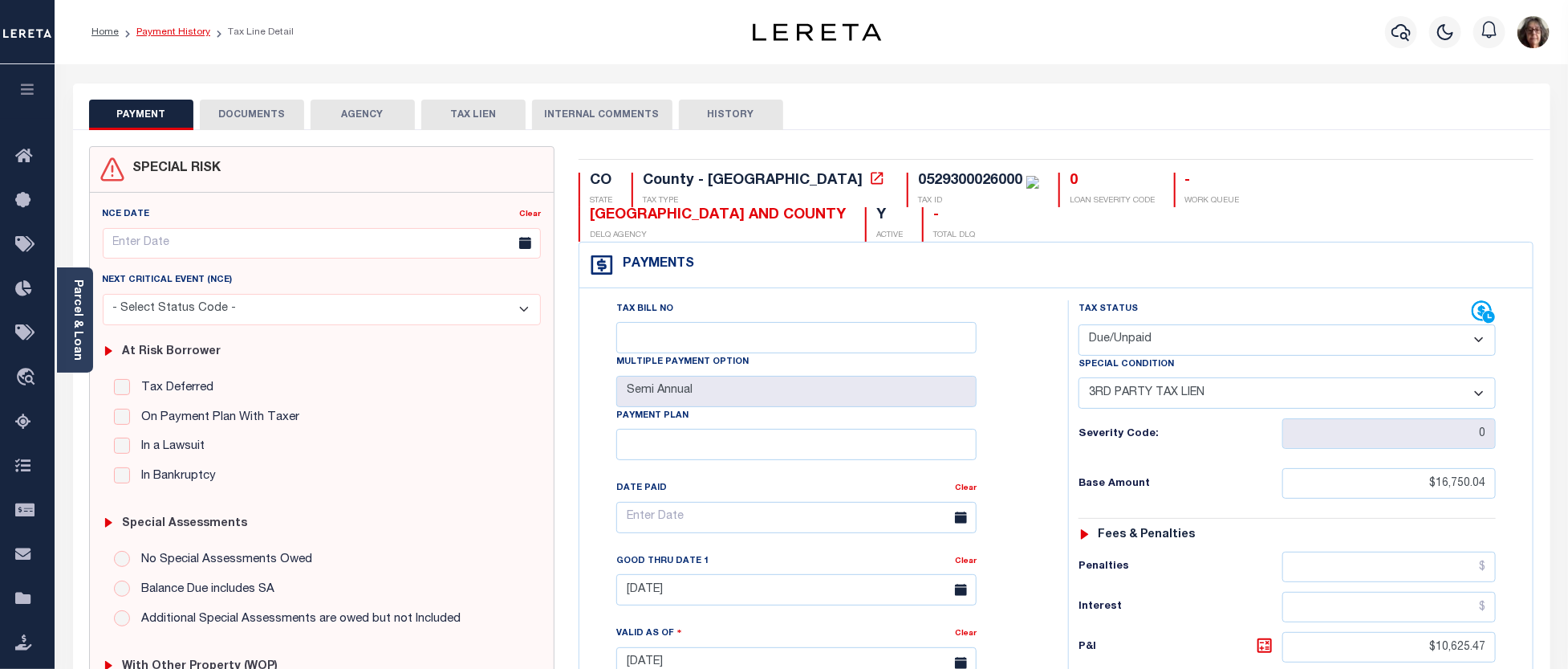
click at [167, 28] on link "Payment History" at bounding box center [173, 32] width 74 height 9
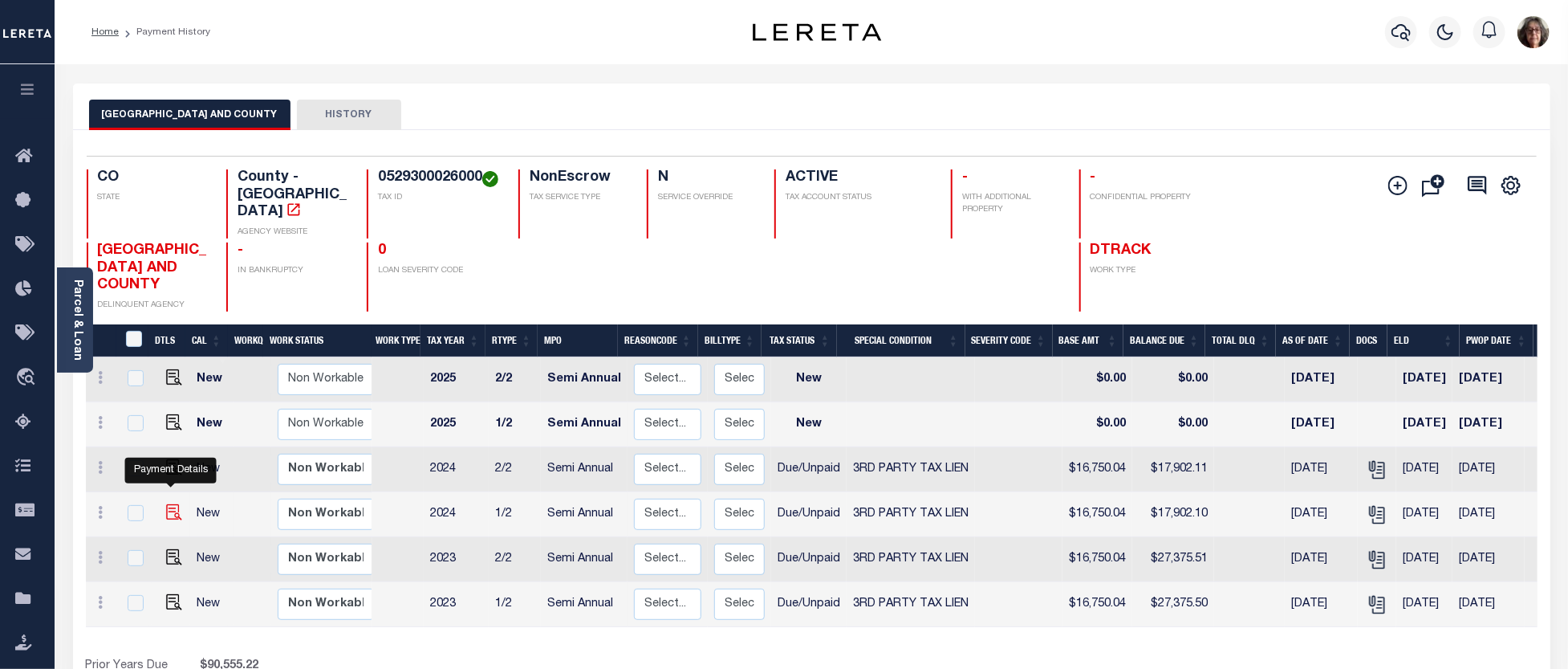
click at [173, 505] on img "" at bounding box center [174, 512] width 16 height 16
checkbox input "true"
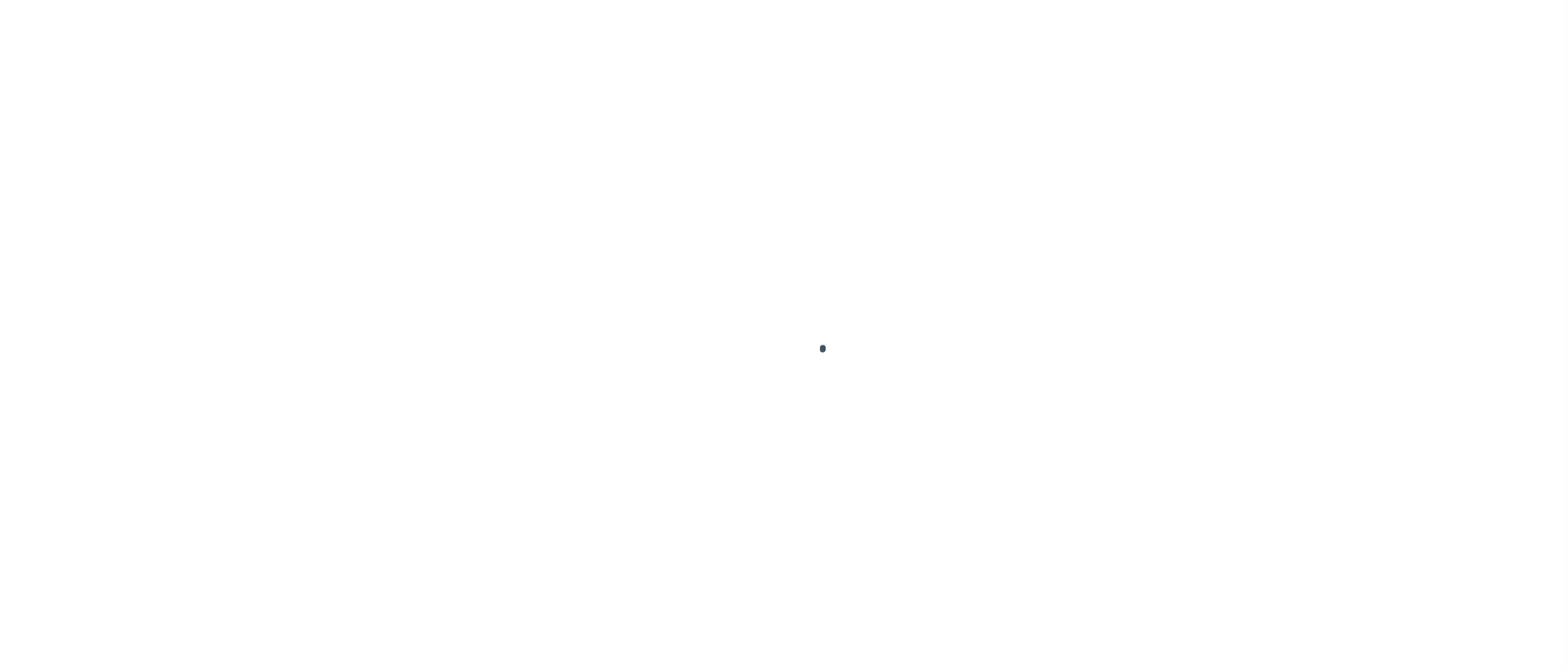
select select "DUE"
select select "20"
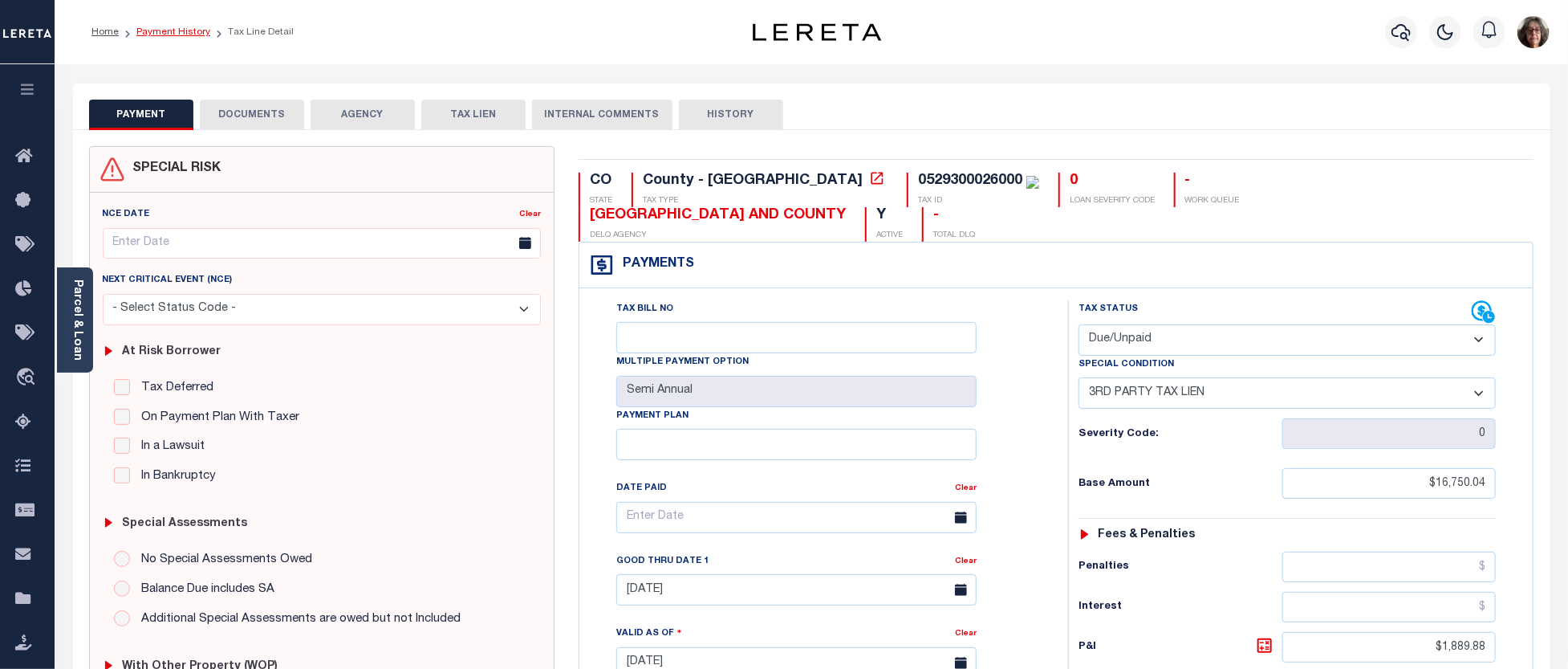
click at [158, 32] on link "Payment History" at bounding box center [173, 32] width 74 height 9
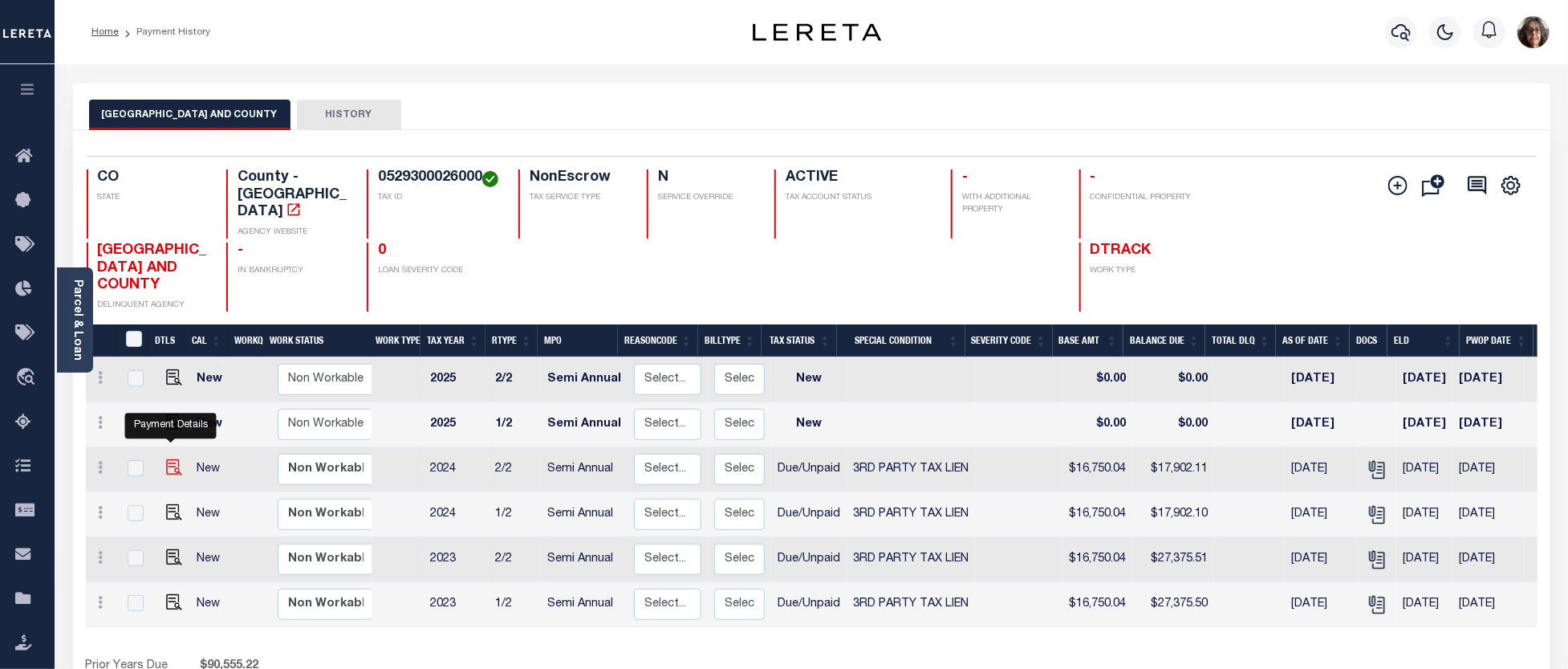
click at [169, 459] on img "" at bounding box center [174, 467] width 16 height 16
checkbox input "true"
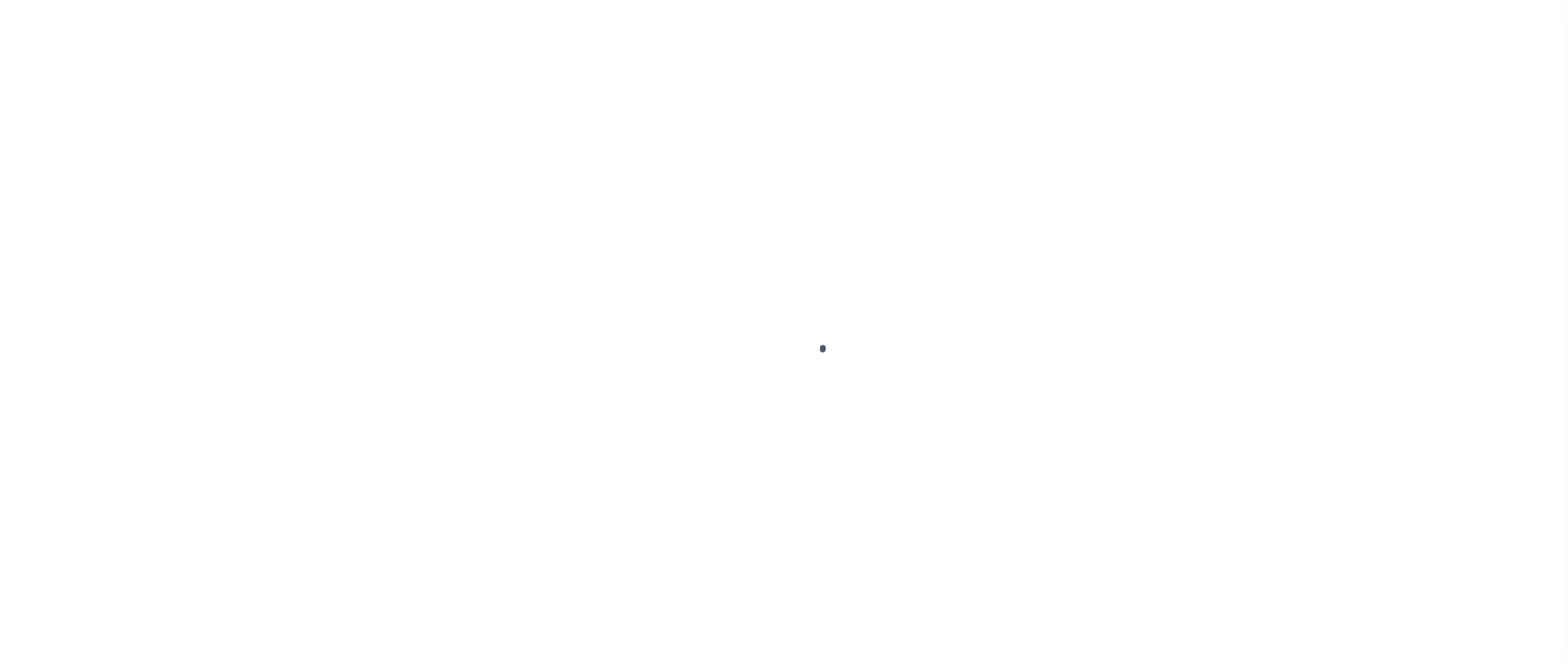
checkbox input "false"
type input "Semi Annual"
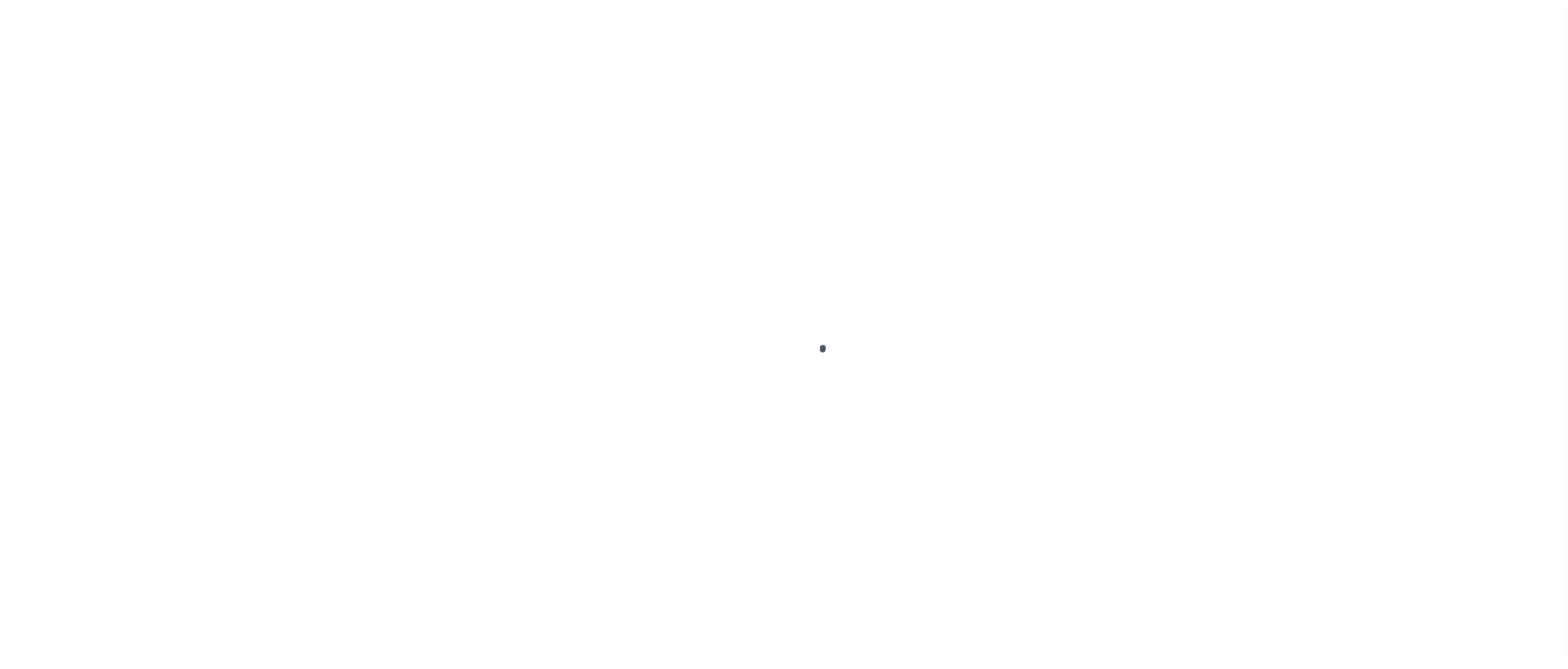
type input "[DATE]"
select select "DUE"
select select "20"
type input "0"
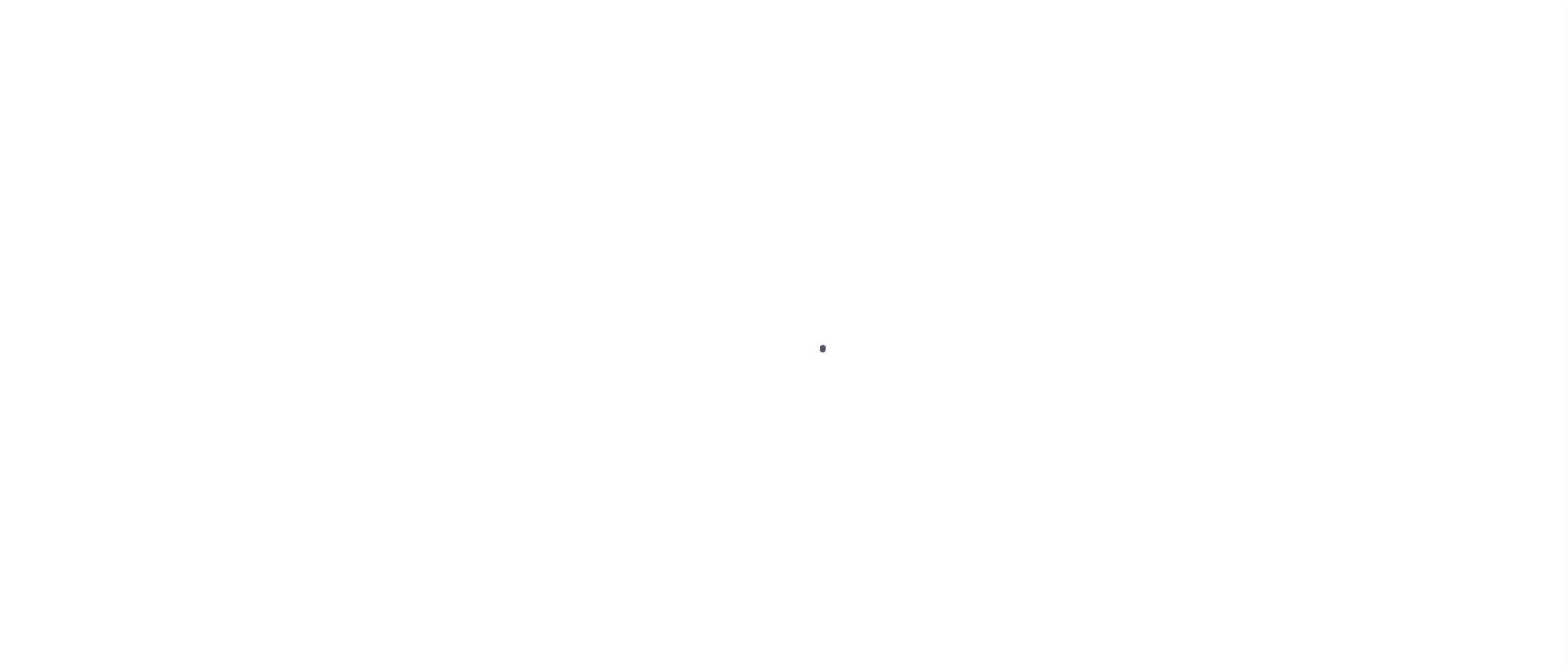
type input "$16,750.04"
type input "$1,152.07"
type input "$17,902.11"
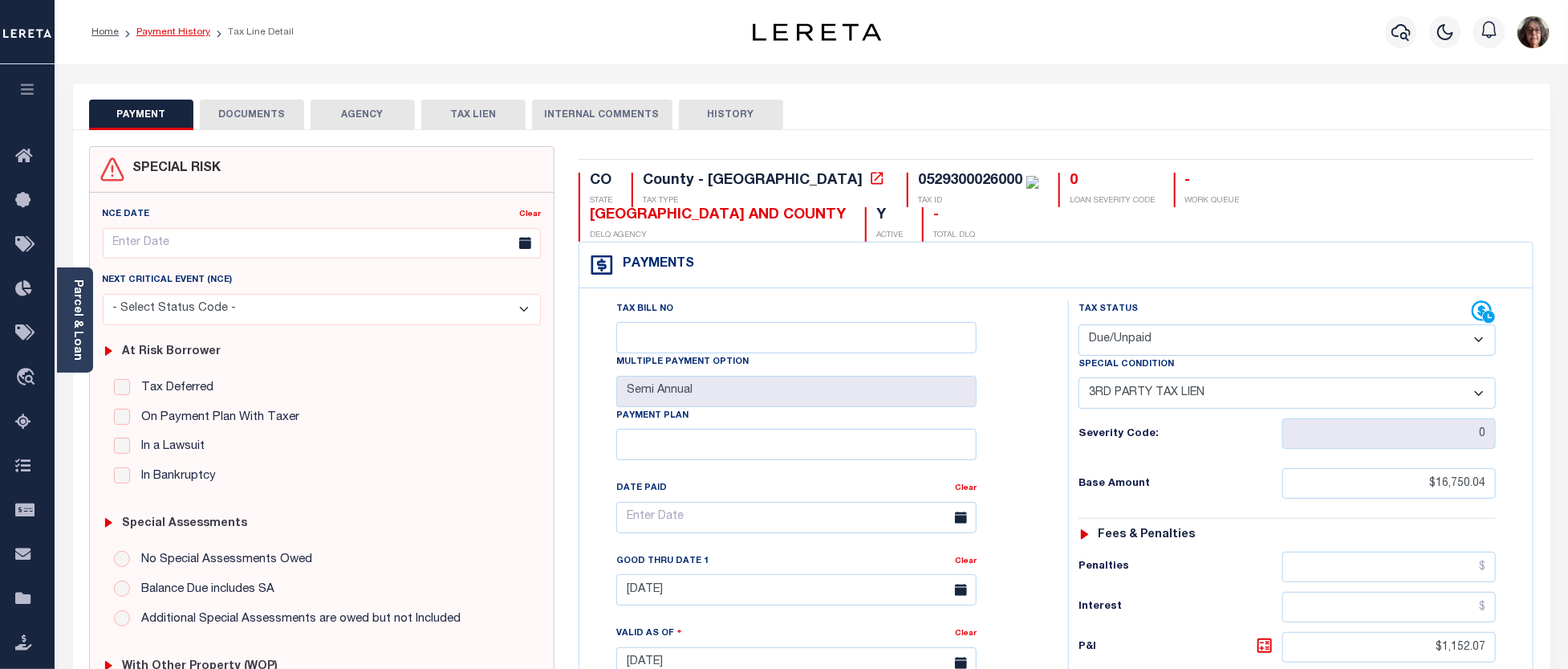
click at [183, 35] on link "Payment History" at bounding box center [173, 32] width 74 height 9
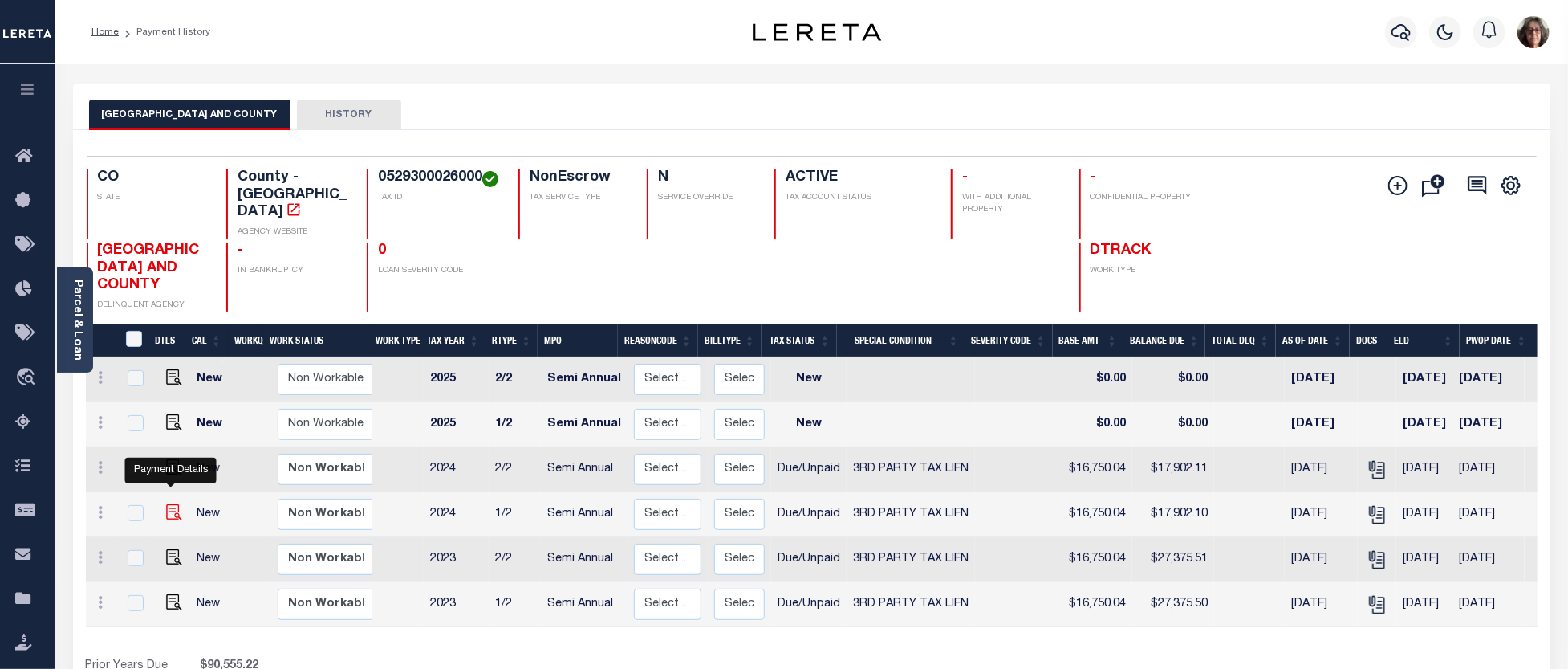
click at [166, 505] on img "" at bounding box center [174, 512] width 16 height 16
checkbox input "true"
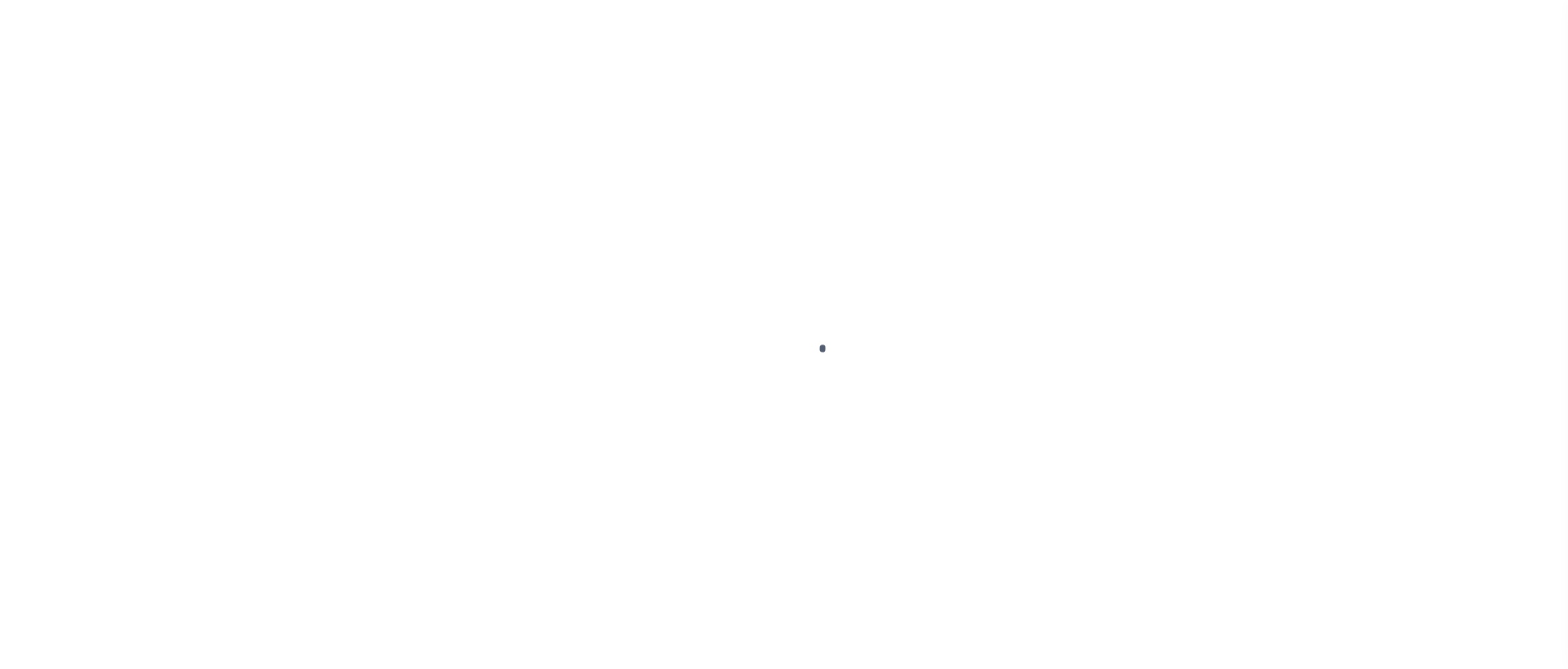
checkbox input "false"
type textarea "storm/drainage lien IAO 12,589.97 to the balnace due 1 amount - ah"
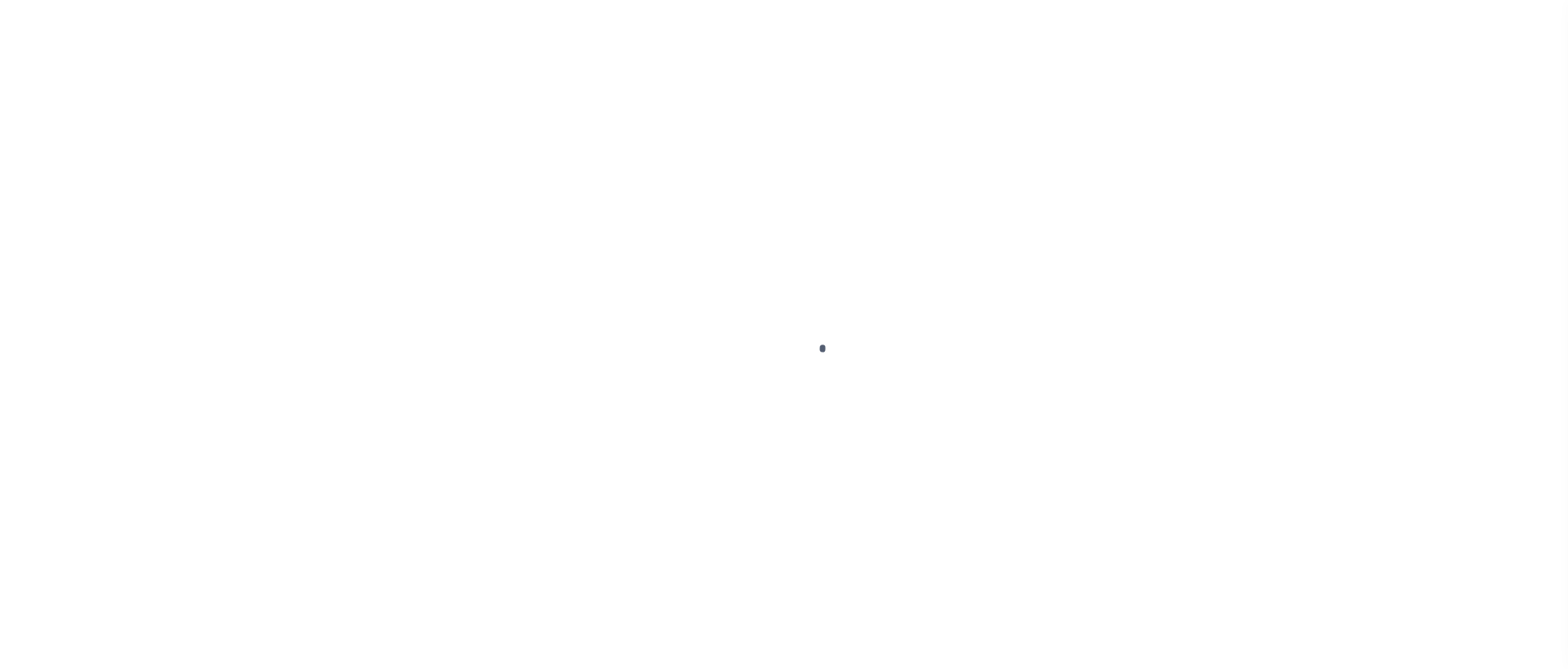
type input "Semi Annual"
type input "[DATE]"
select select "DUE"
select select "20"
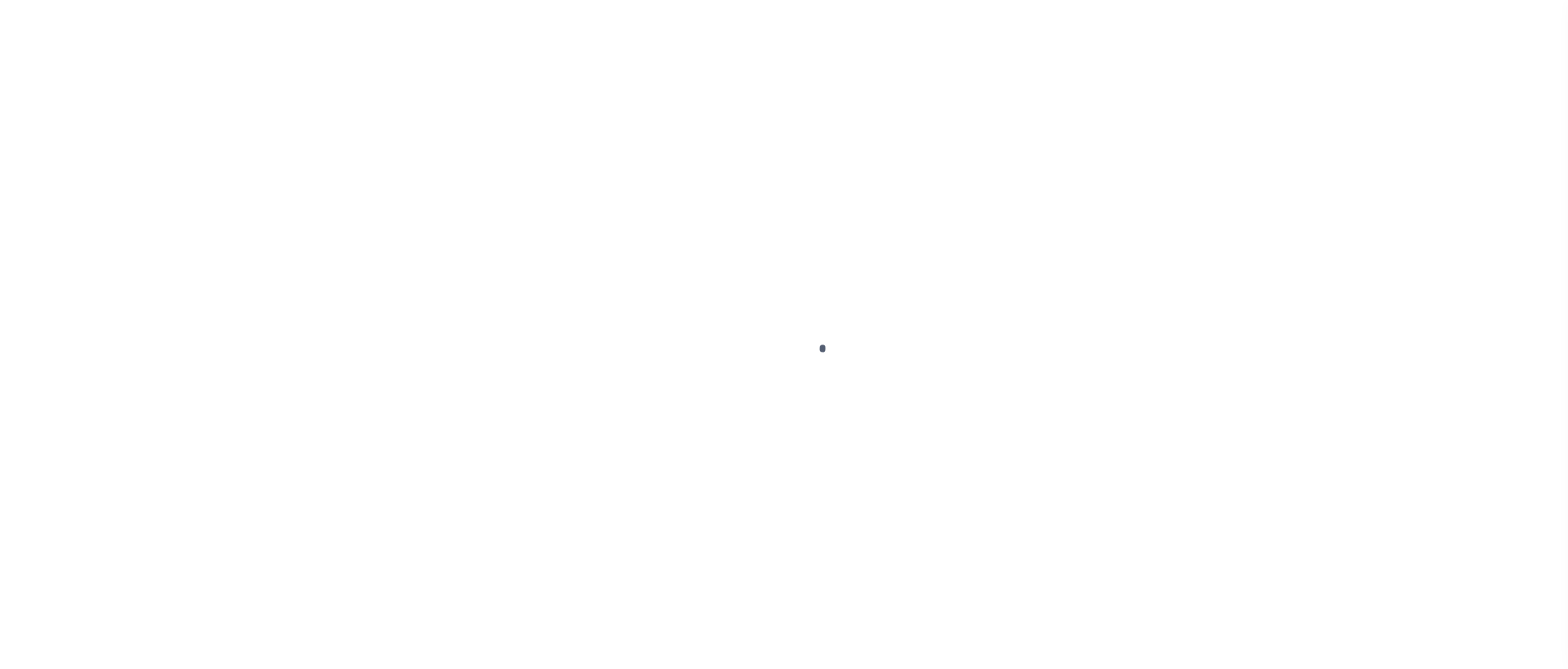
type input "0"
type input "$16,750.04"
type input "$1,889.88"
type input "$12,948.52"
type input "$17,902.1"
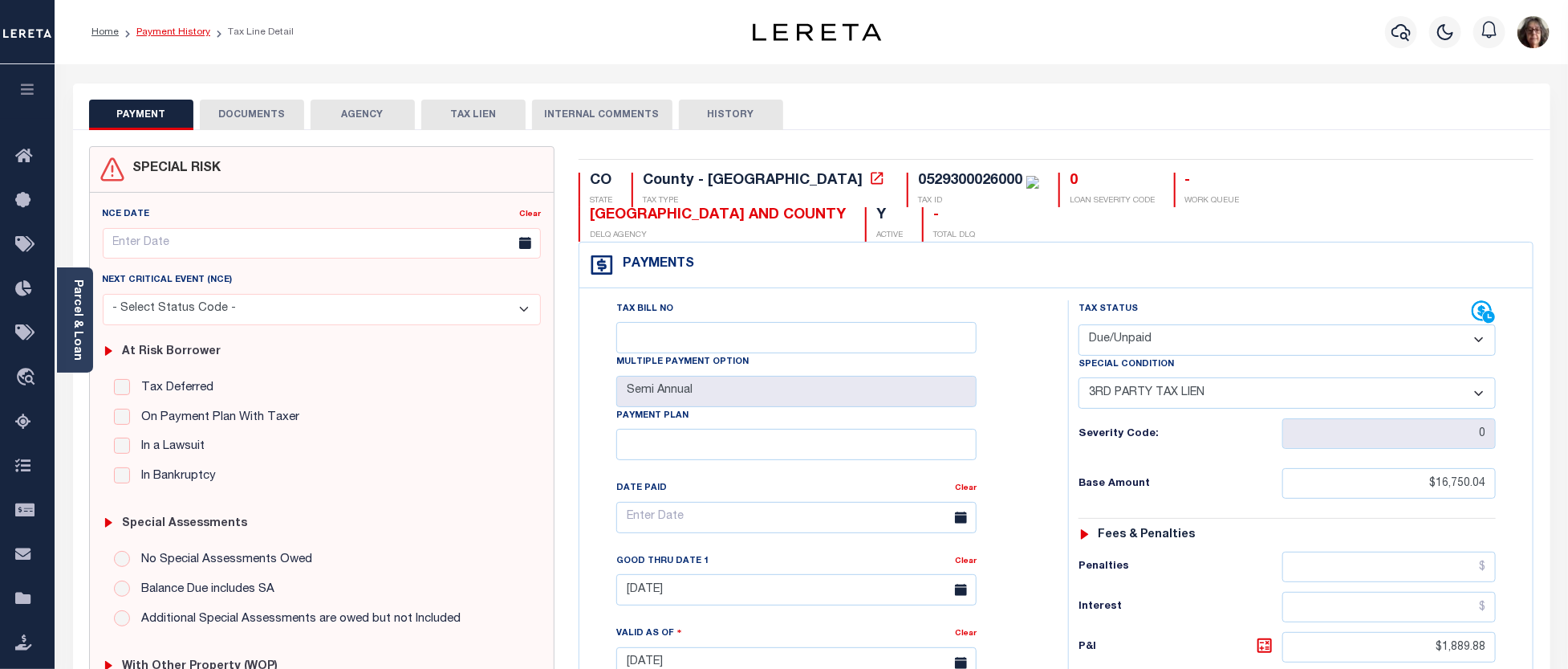
click at [174, 32] on link "Payment History" at bounding box center [173, 32] width 74 height 9
